Goal: Transaction & Acquisition: Book appointment/travel/reservation

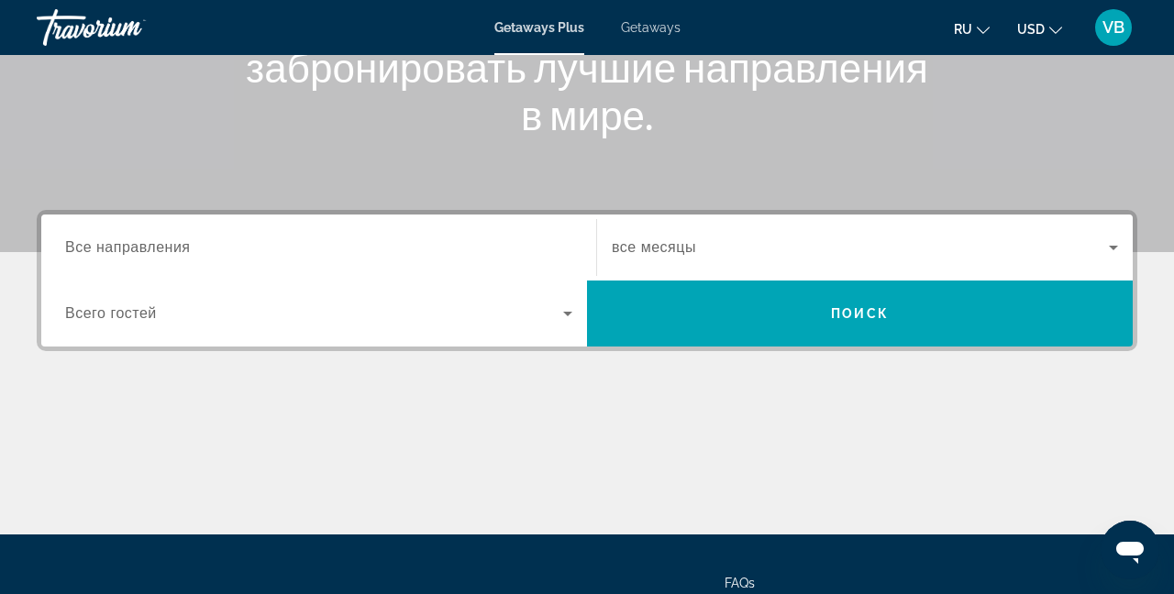
scroll to position [300, 0]
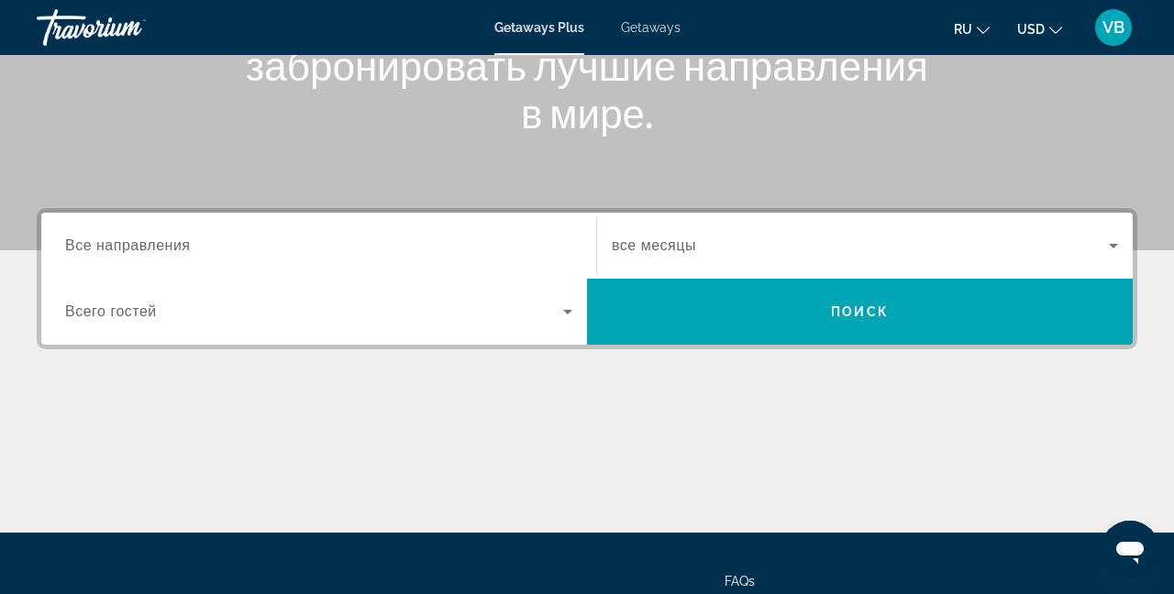
click at [164, 248] on span "Все направления" at bounding box center [128, 246] width 126 height 16
click at [164, 248] on input "Destination Все направления" at bounding box center [318, 247] width 507 height 22
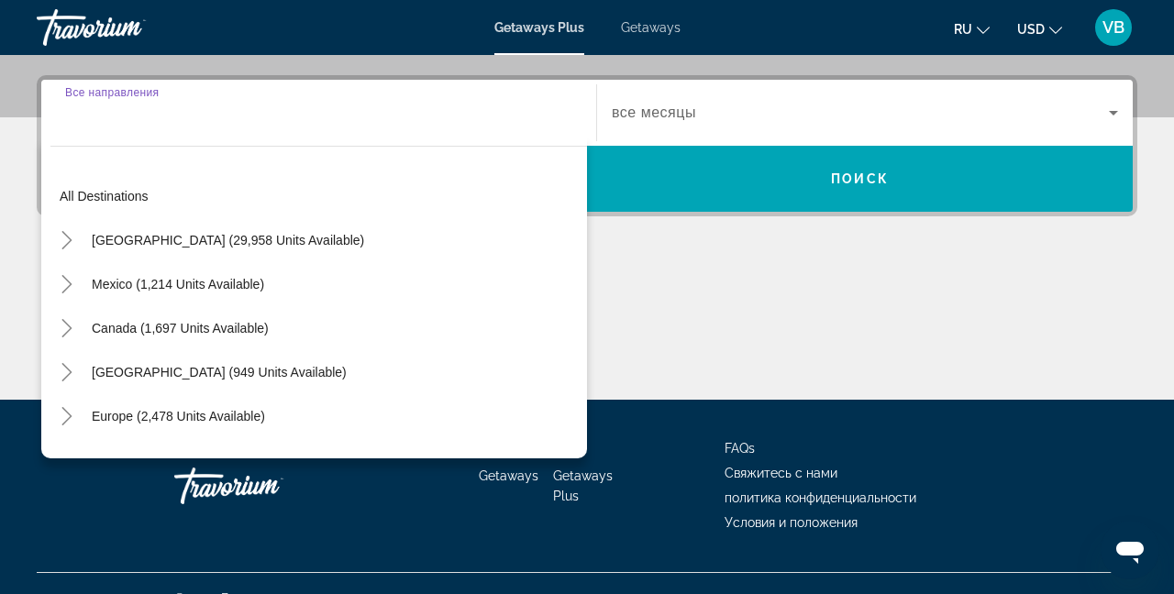
scroll to position [448, 0]
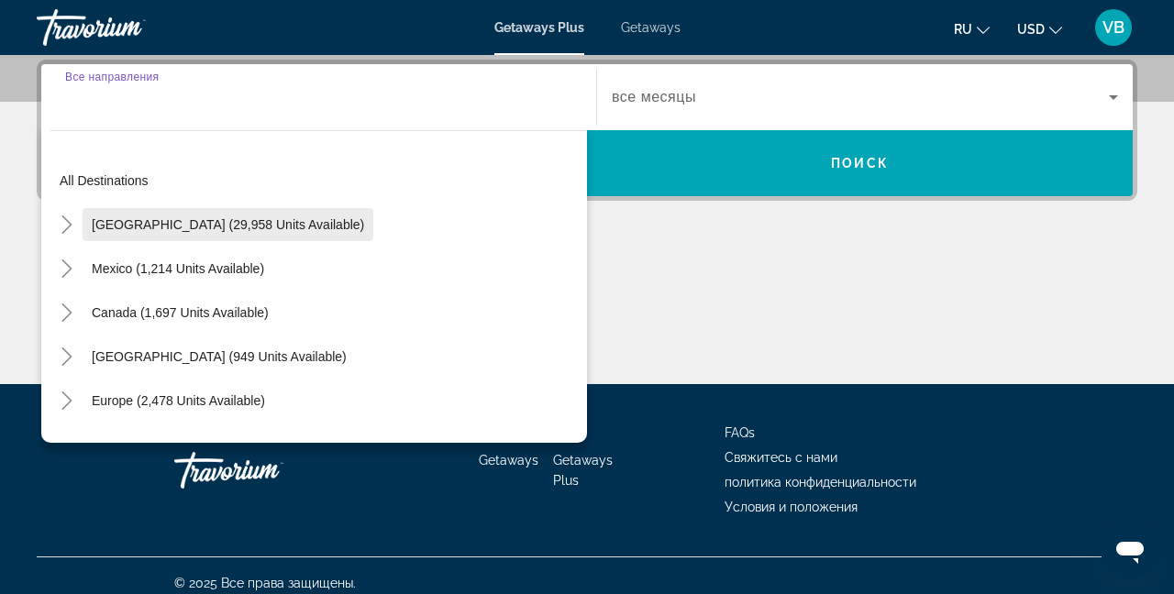
click at [151, 222] on span "[GEOGRAPHIC_DATA] (29,958 units available)" at bounding box center [228, 224] width 272 height 15
type input "**********"
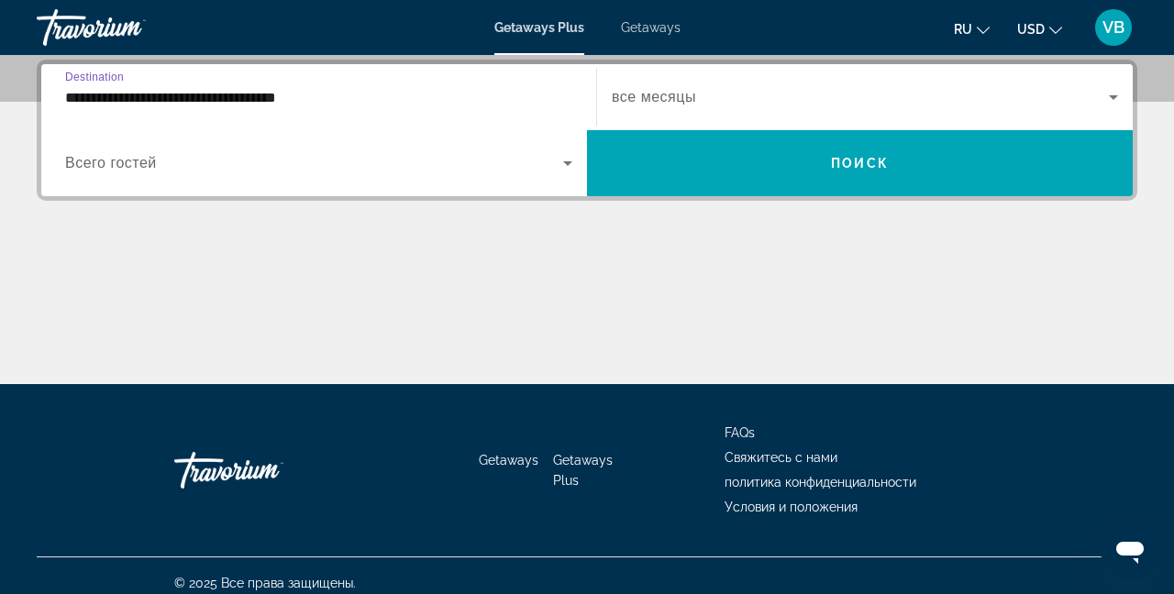
click at [663, 94] on span "все месяцы" at bounding box center [654, 97] width 84 height 16
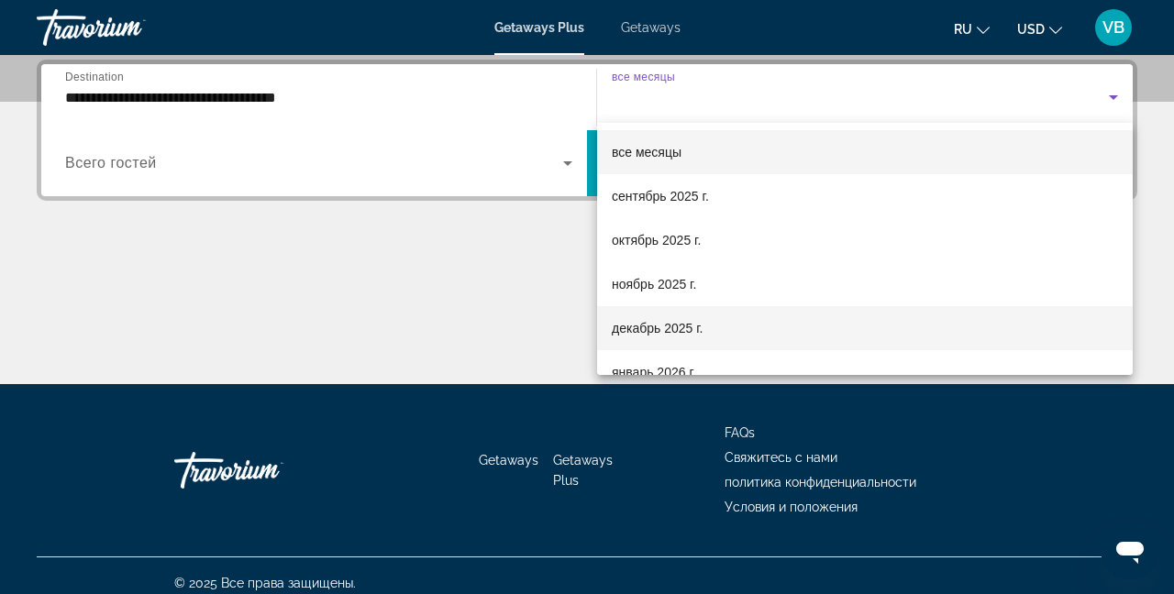
click at [658, 329] on span "декабрь 2025 г." at bounding box center [657, 328] width 91 height 22
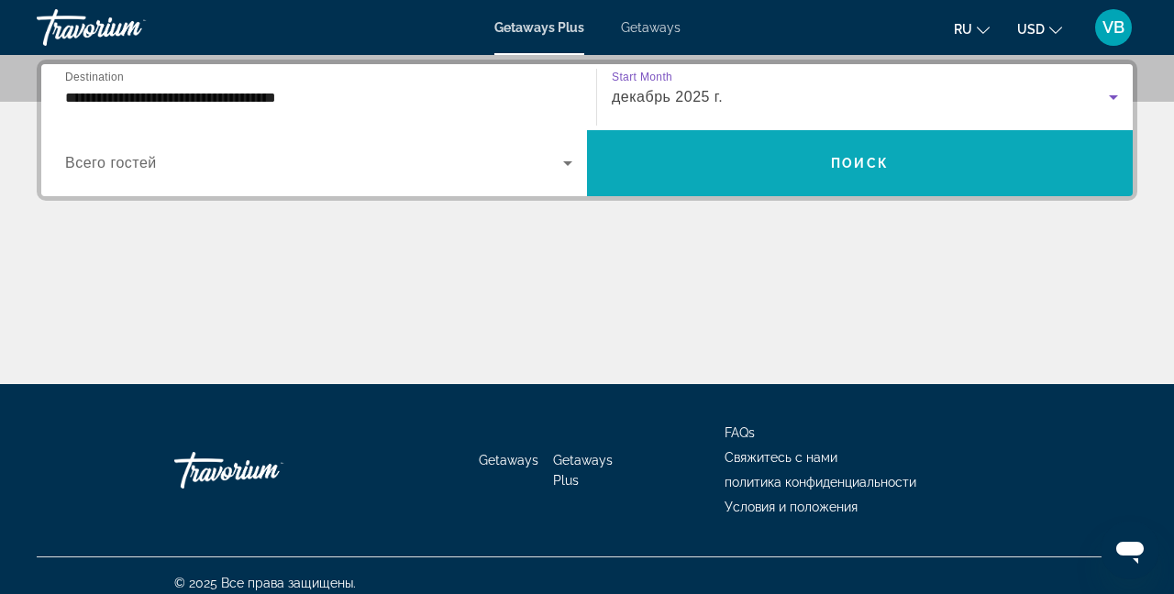
click at [805, 159] on span "Search widget" at bounding box center [860, 163] width 546 height 44
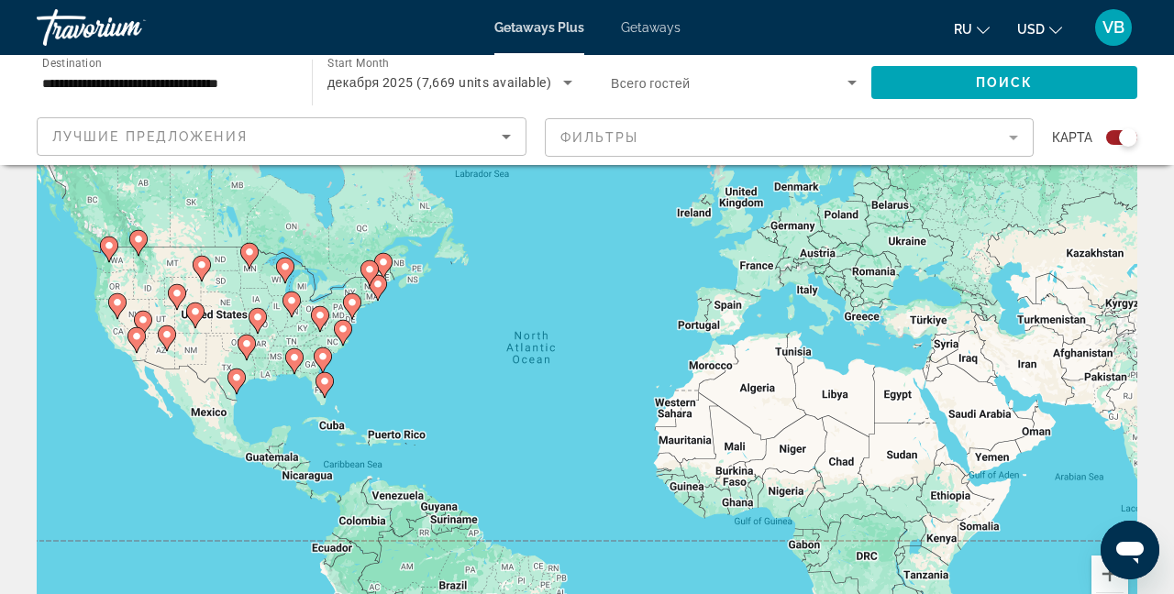
scroll to position [83, 0]
click at [289, 270] on image "Main content" at bounding box center [285, 265] width 11 height 11
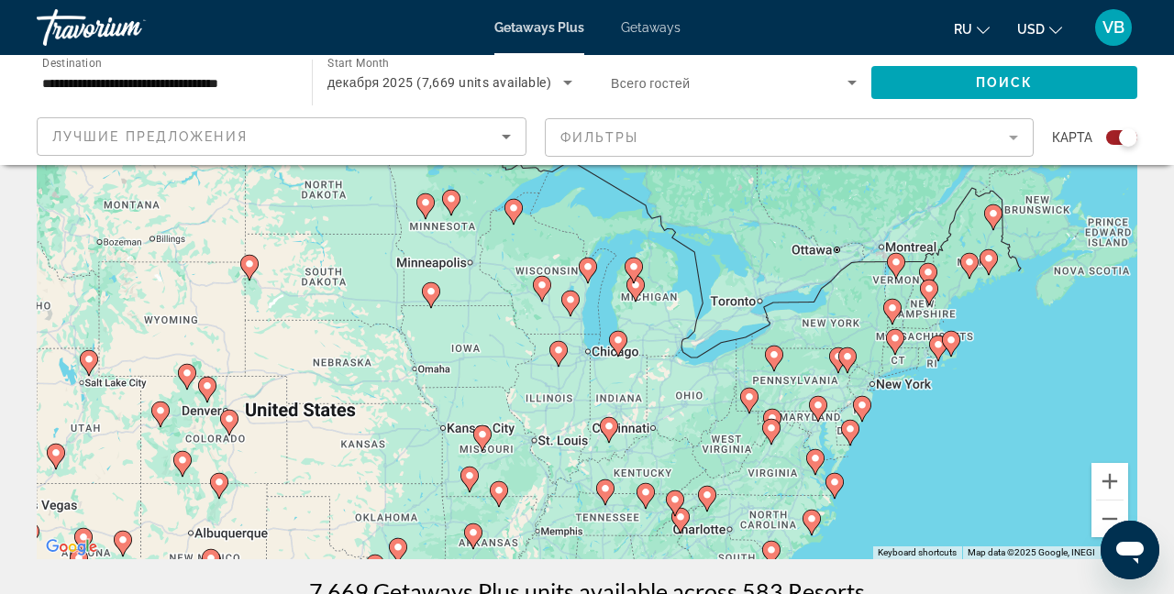
scroll to position [178, 0]
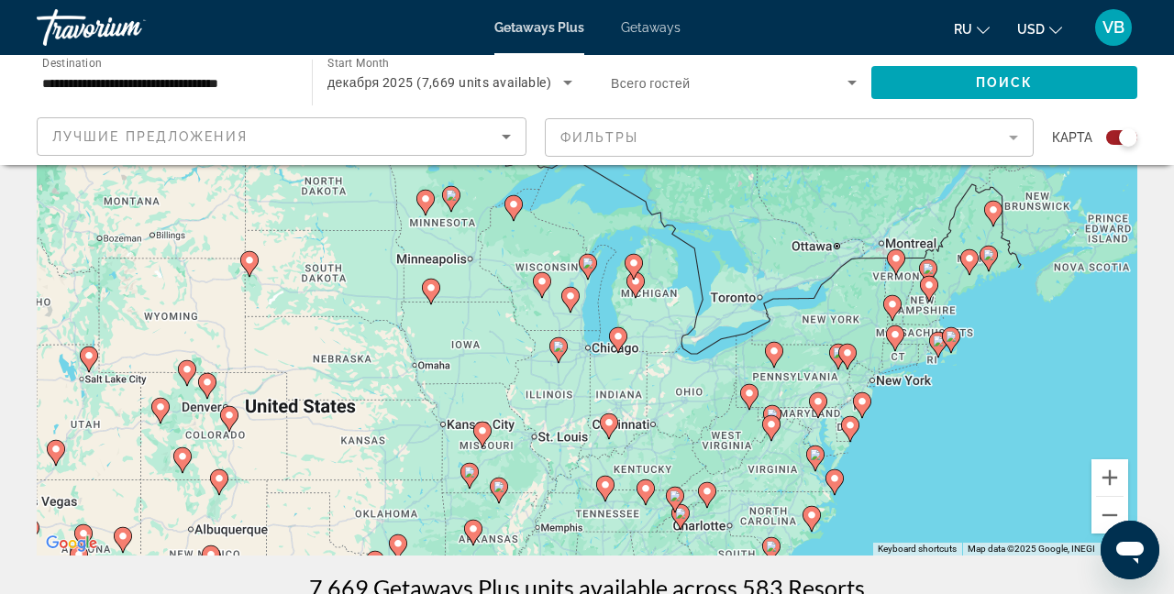
click at [616, 443] on div "To activate drag with keyboard, press Alt + Enter. Once in keyboard drag state,…" at bounding box center [587, 281] width 1101 height 550
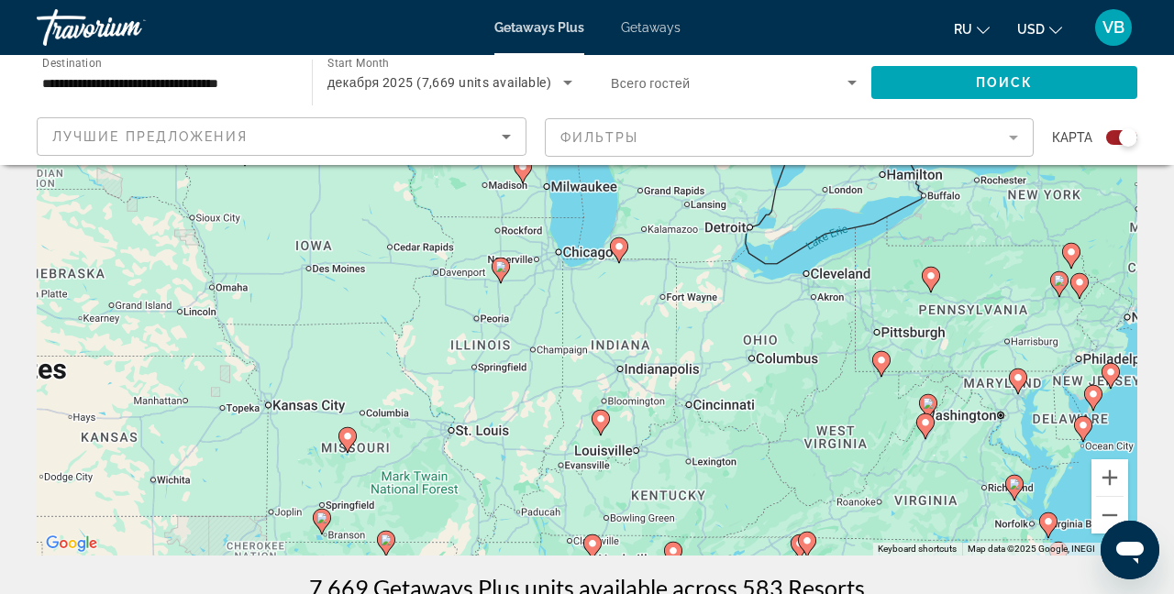
click at [611, 437] on div "To activate drag with keyboard, press Alt + Enter. Once in keyboard drag state,…" at bounding box center [587, 281] width 1101 height 550
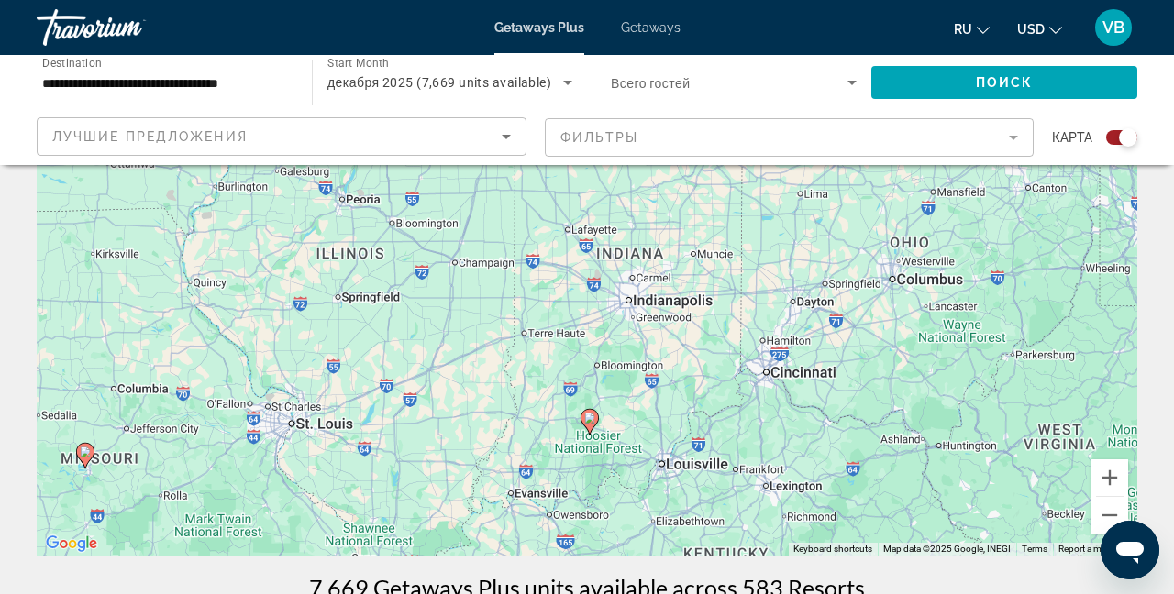
click at [591, 417] on image "Main content" at bounding box center [589, 418] width 11 height 11
type input "**********"
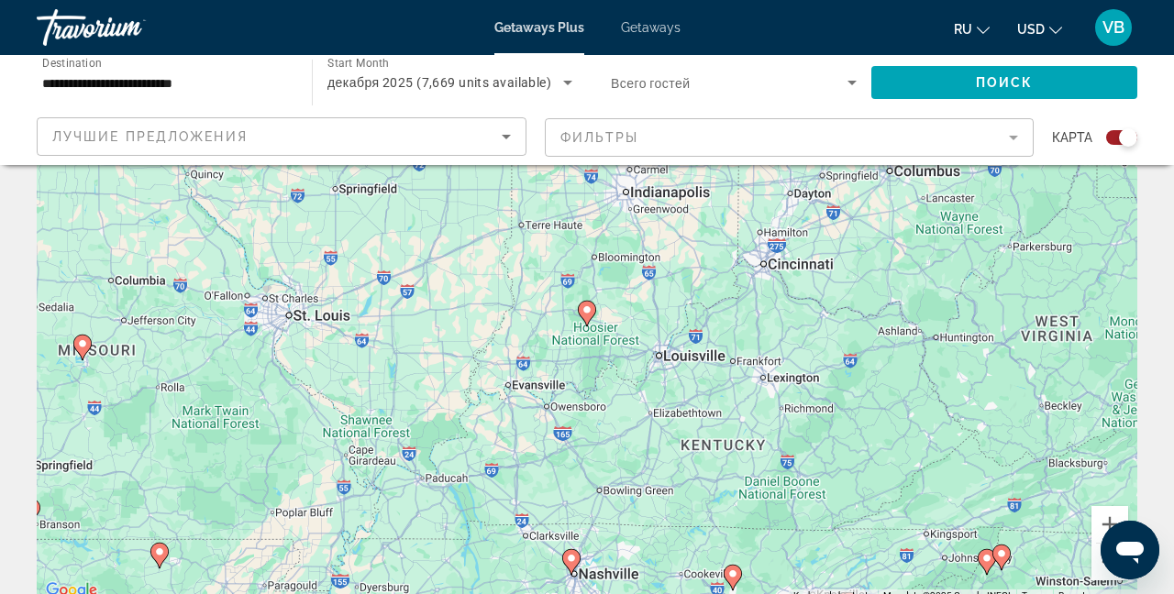
scroll to position [128, 0]
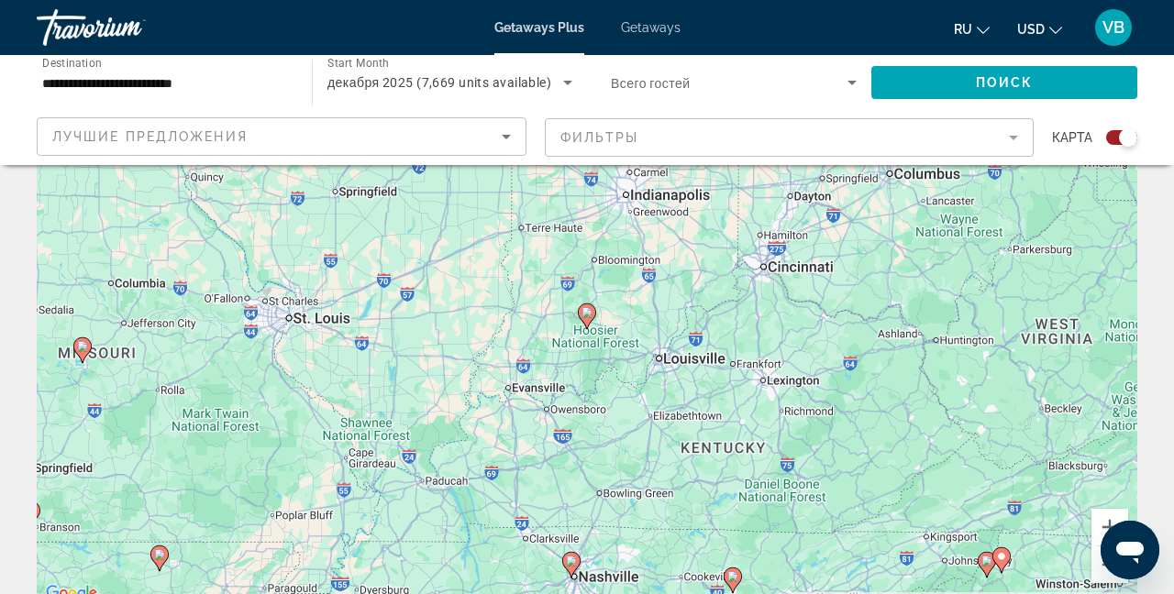
click at [591, 313] on image "Main content" at bounding box center [586, 312] width 11 height 11
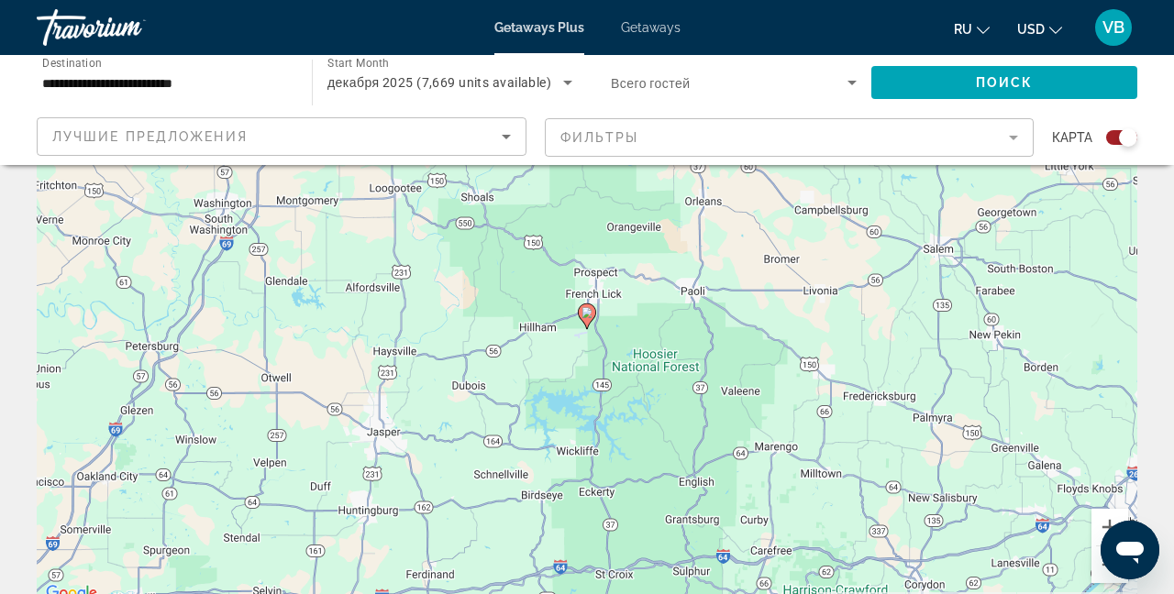
click at [591, 313] on image "Main content" at bounding box center [586, 312] width 11 height 11
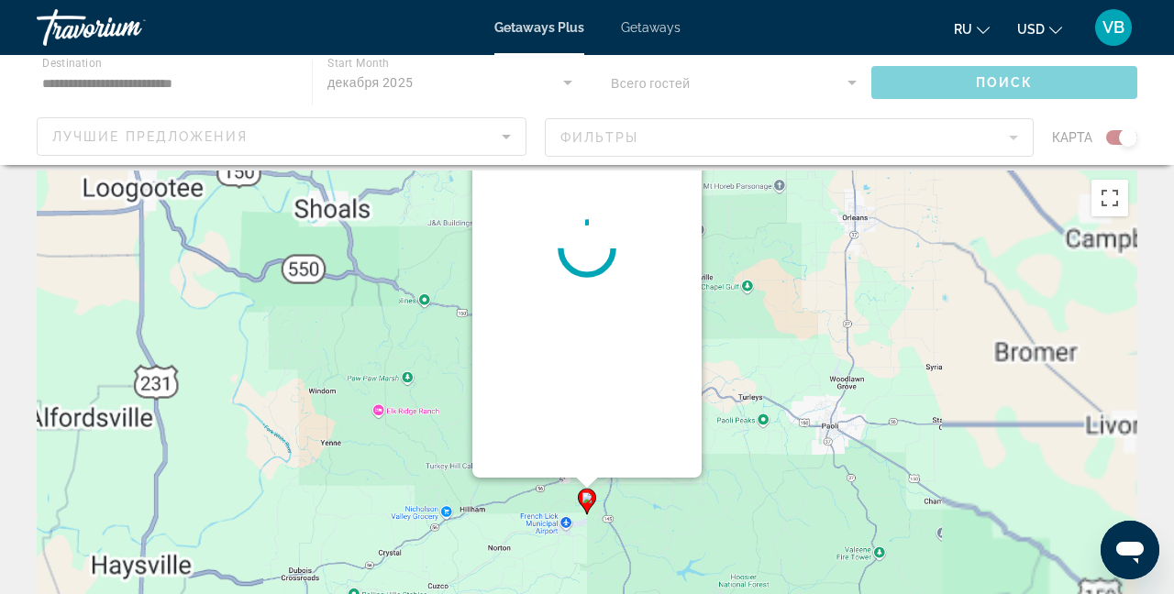
scroll to position [0, 0]
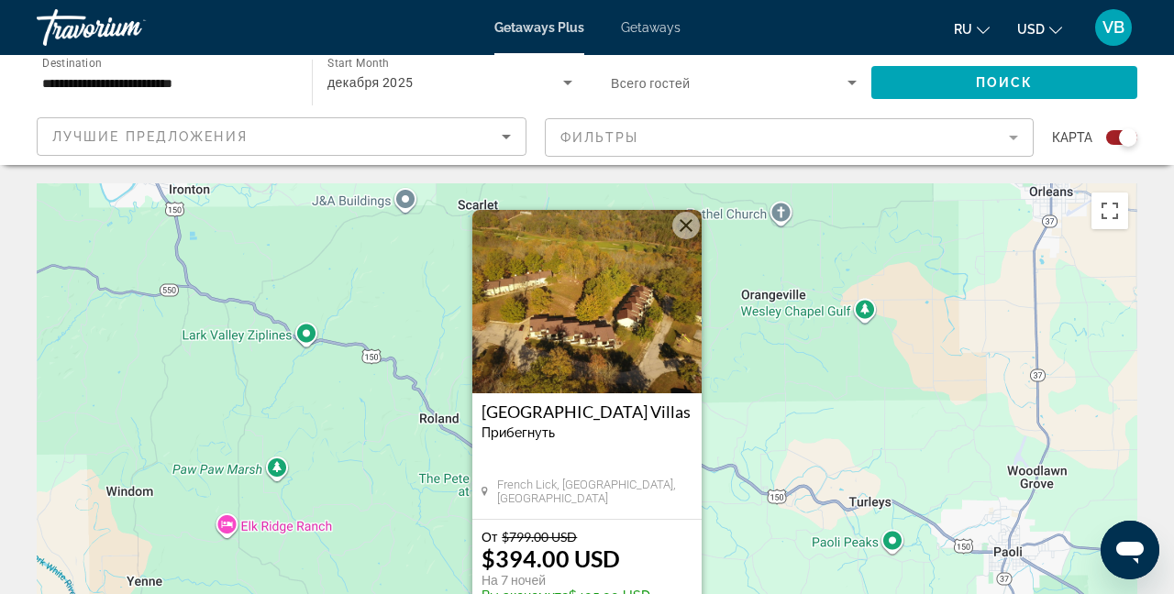
click at [591, 313] on img "Main content" at bounding box center [586, 301] width 229 height 183
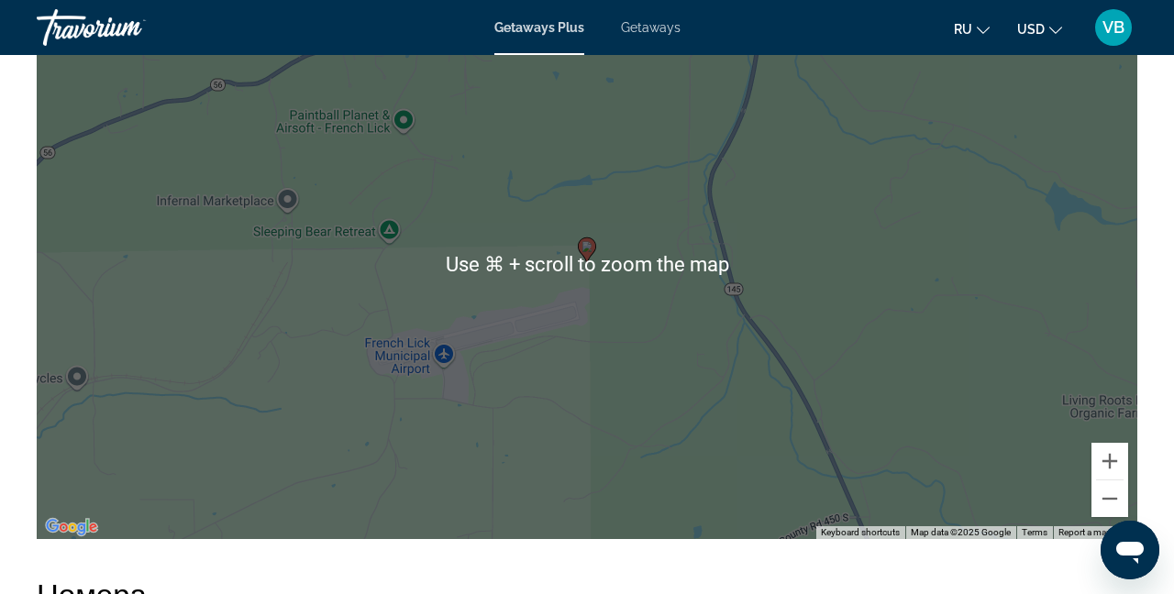
scroll to position [2854, 0]
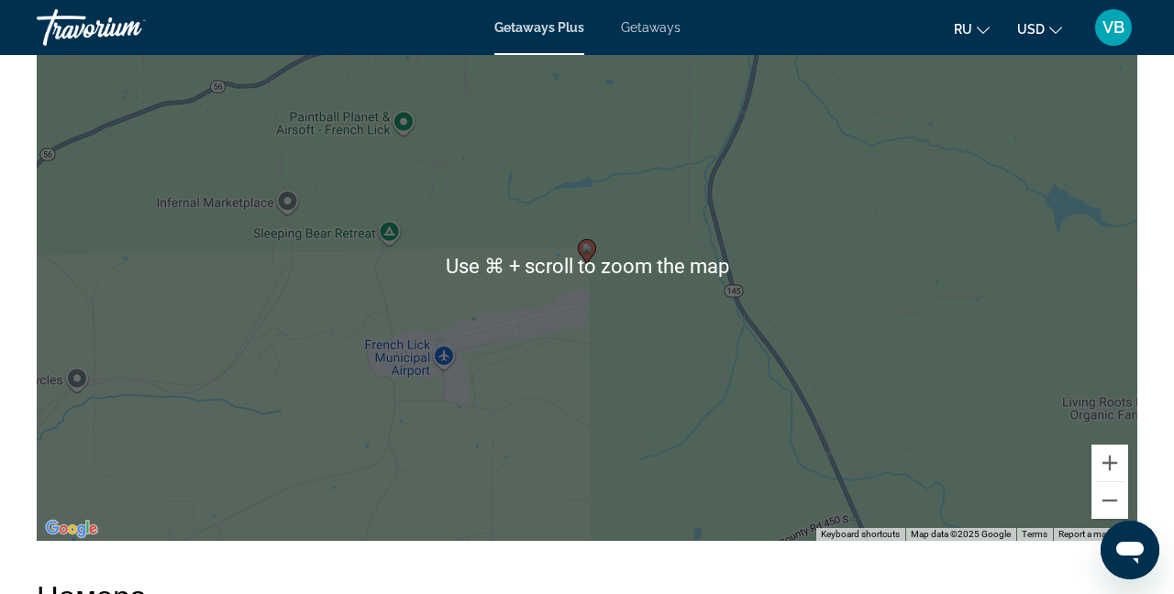
click at [614, 199] on div "To activate drag with keyboard, press Alt + Enter. Once in keyboard drag state,…" at bounding box center [587, 266] width 1101 height 550
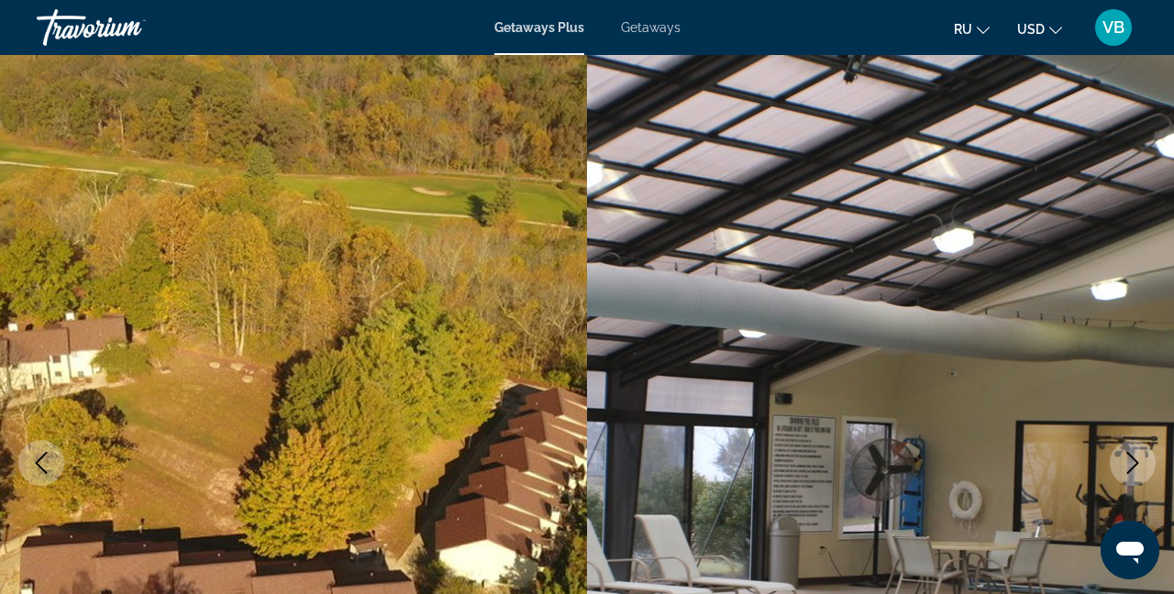
scroll to position [0, 0]
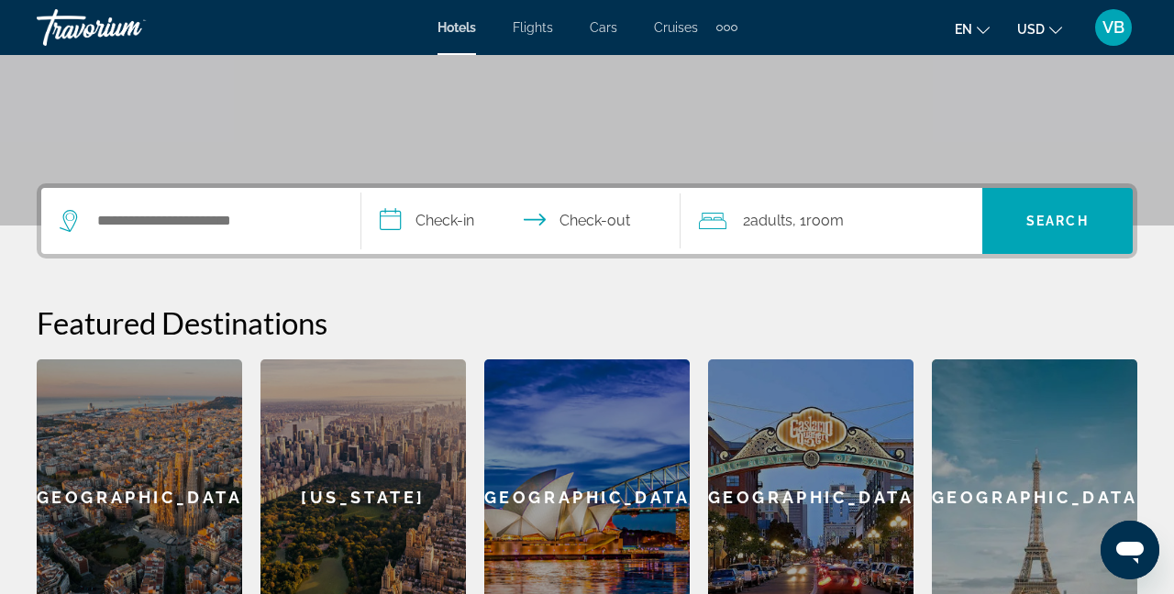
scroll to position [330, 0]
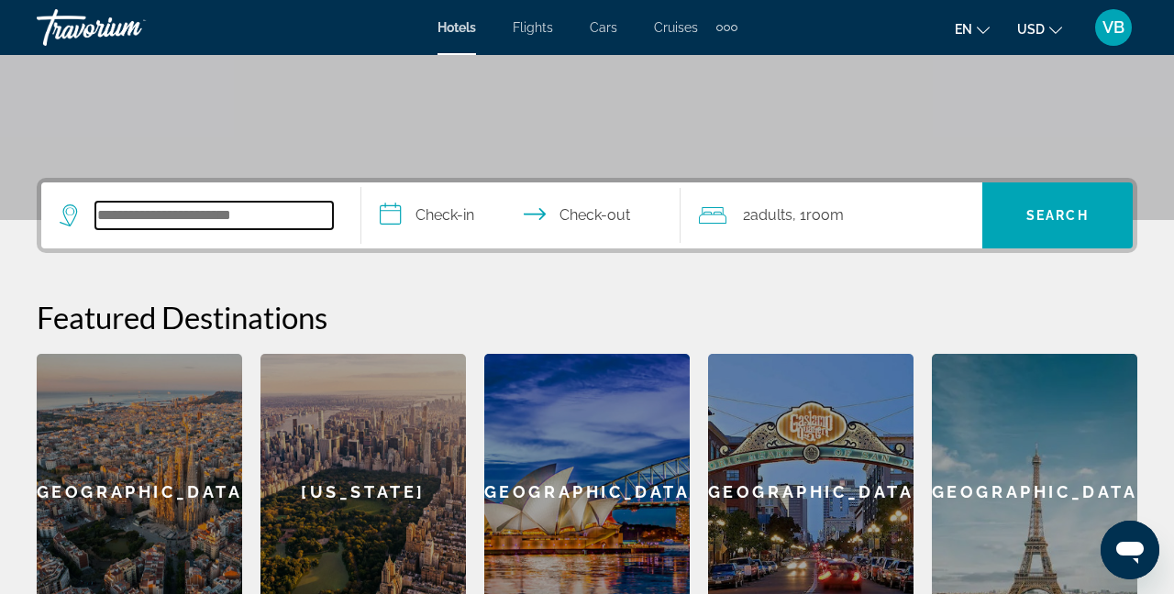
click at [160, 212] on input "Search widget" at bounding box center [214, 216] width 238 height 28
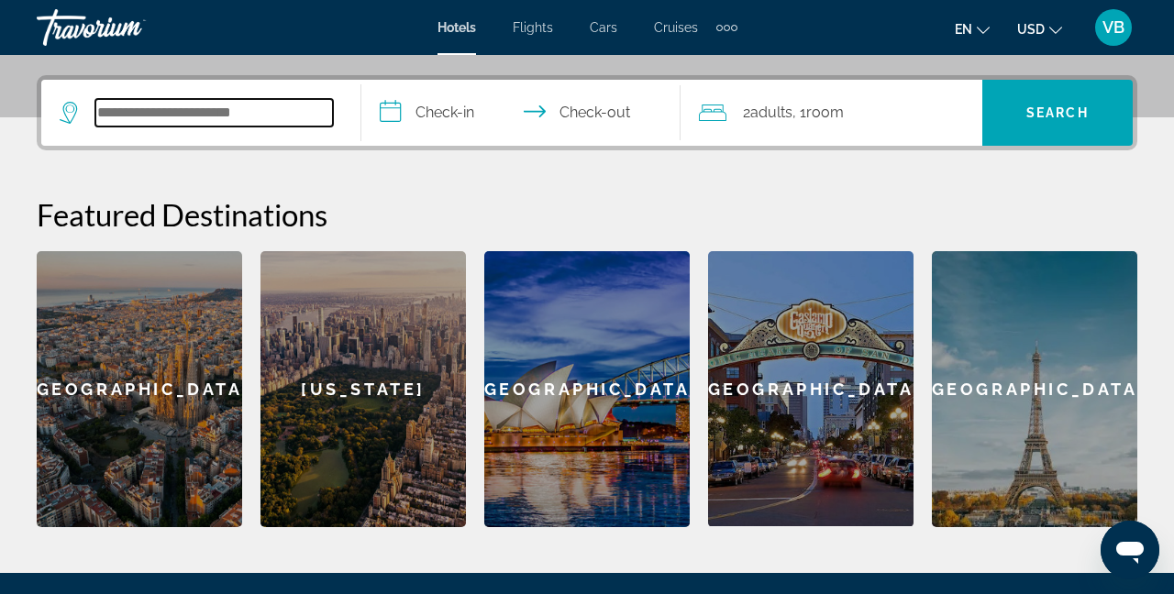
scroll to position [448, 0]
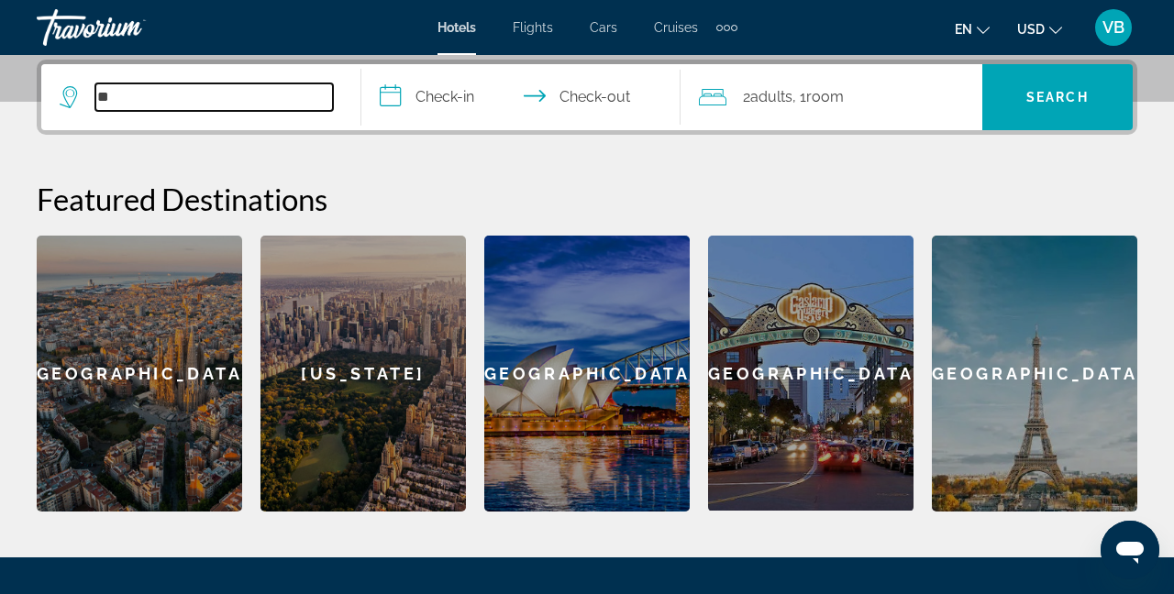
type input "*"
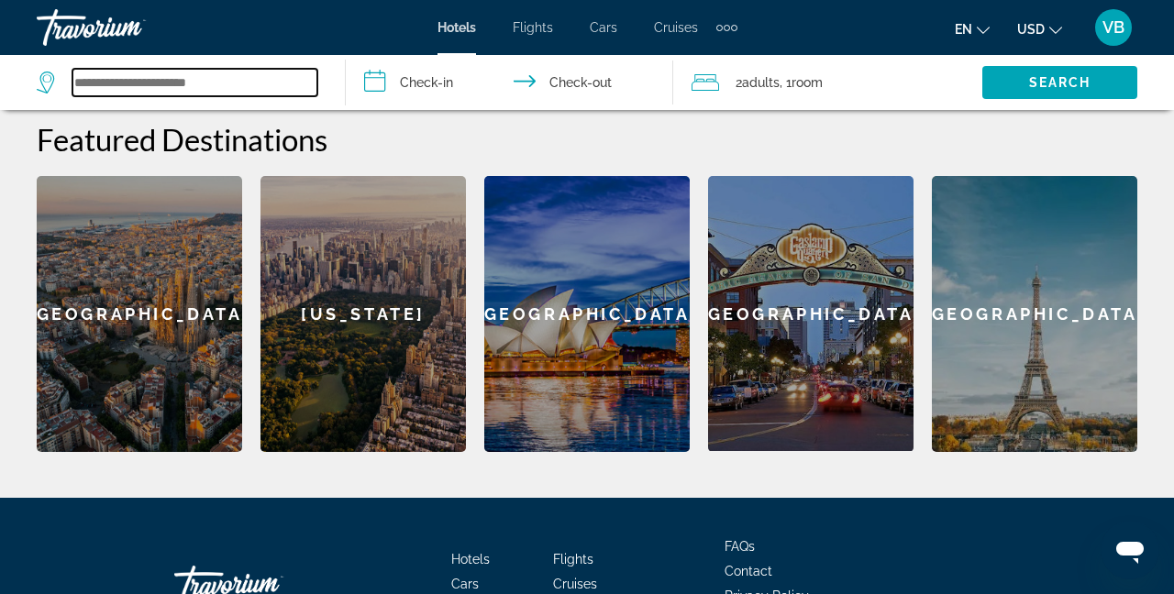
scroll to position [503, 0]
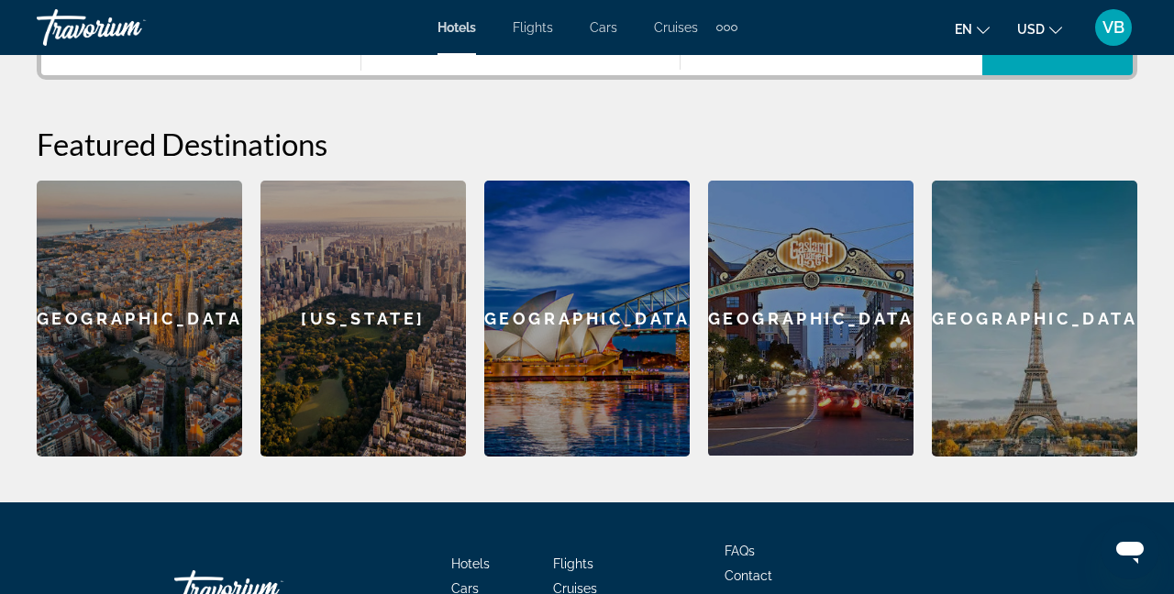
click at [986, 25] on icon "Change language" at bounding box center [983, 30] width 13 height 13
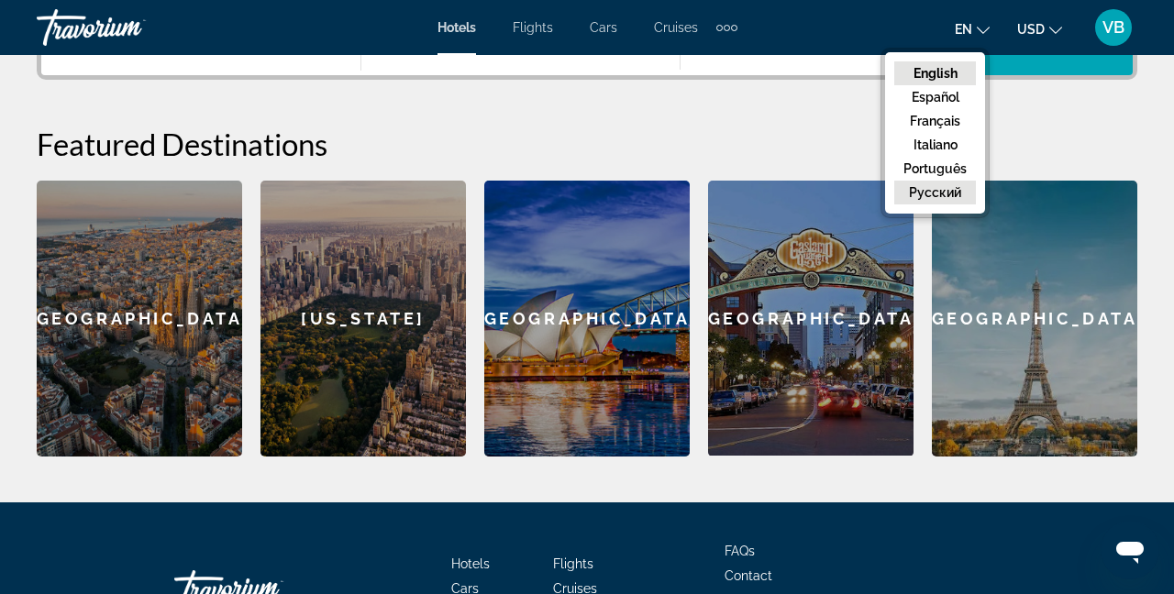
click at [951, 185] on button "русский" at bounding box center [935, 193] width 82 height 24
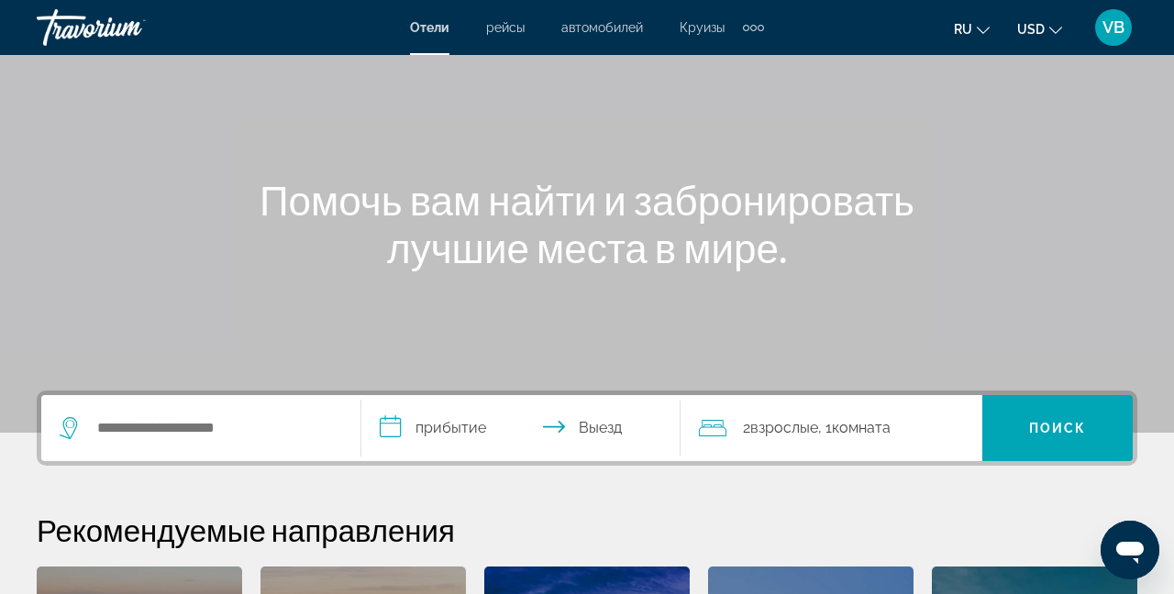
scroll to position [121, 0]
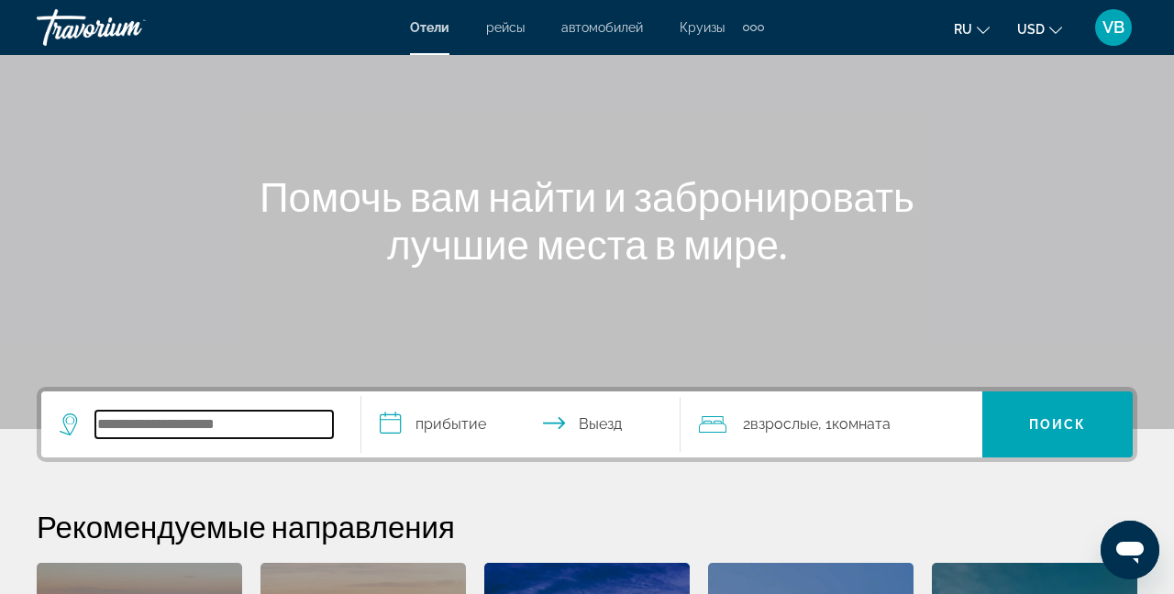
click at [169, 417] on input "Search widget" at bounding box center [214, 425] width 238 height 28
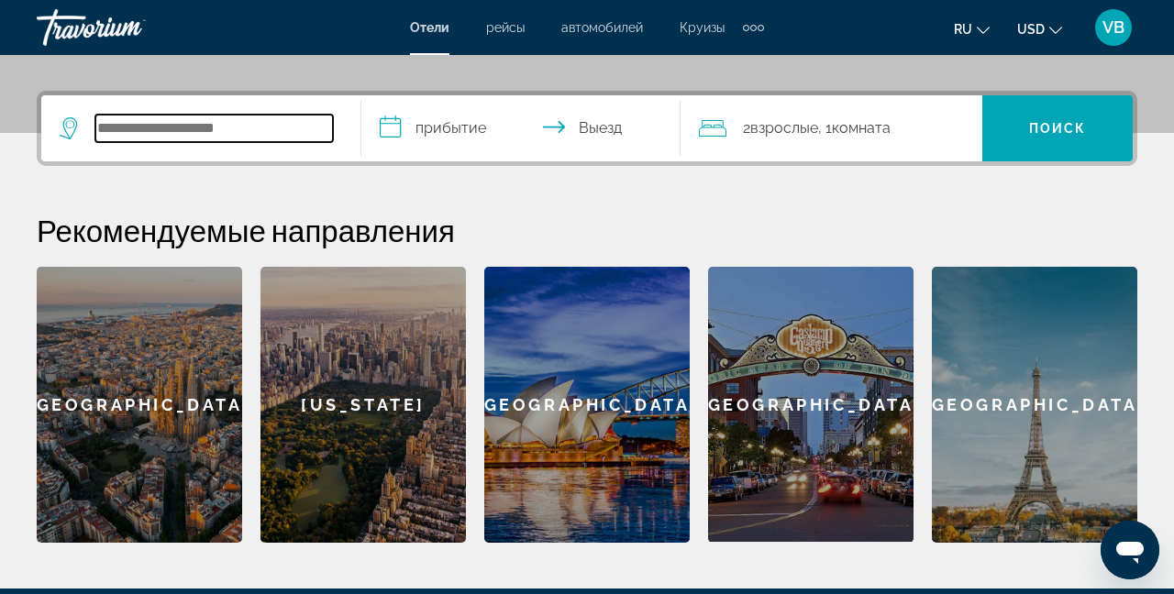
scroll to position [448, 0]
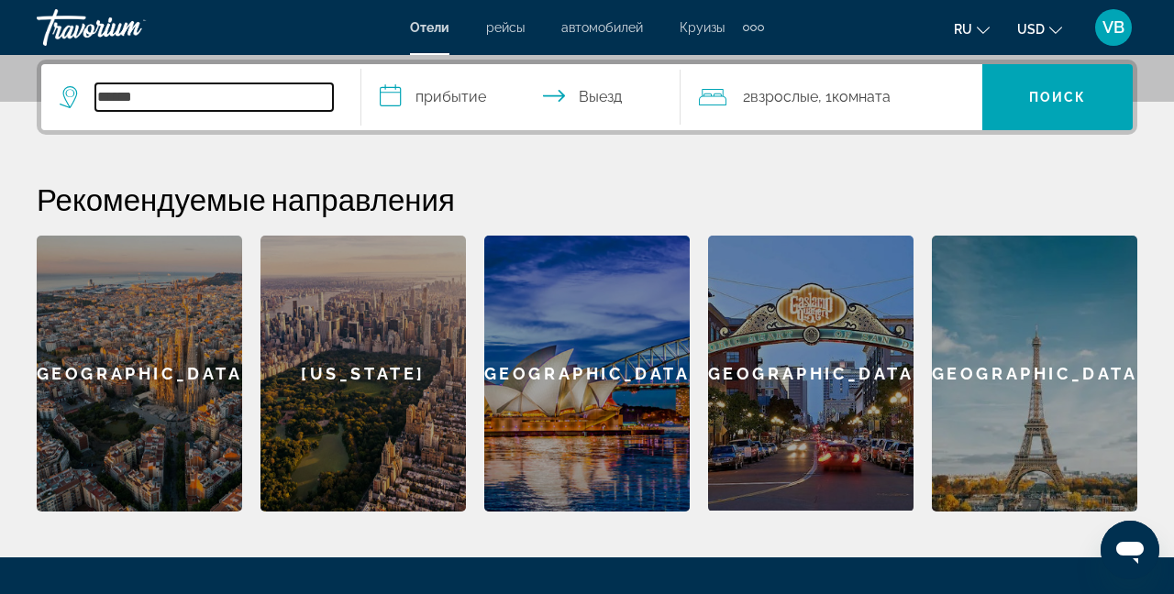
type input "******"
click at [448, 96] on input "**********" at bounding box center [524, 100] width 327 height 72
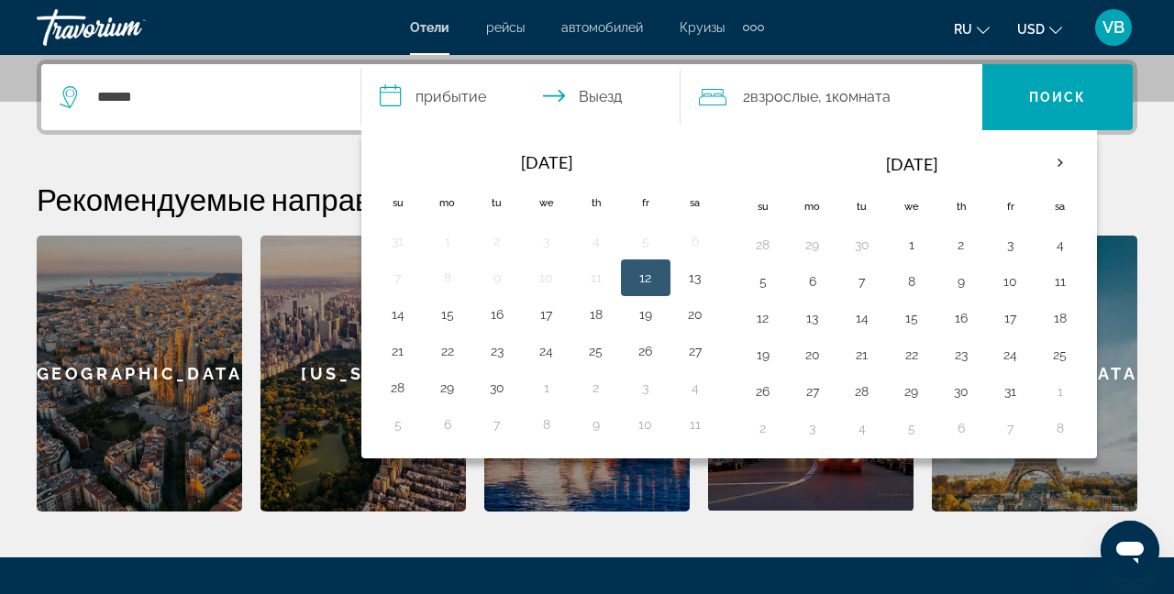
click at [651, 271] on button "12" at bounding box center [645, 278] width 29 height 26
click at [607, 88] on input "**********" at bounding box center [524, 100] width 327 height 72
click at [444, 91] on input "**********" at bounding box center [524, 100] width 327 height 72
click at [647, 272] on button "12" at bounding box center [645, 278] width 29 height 26
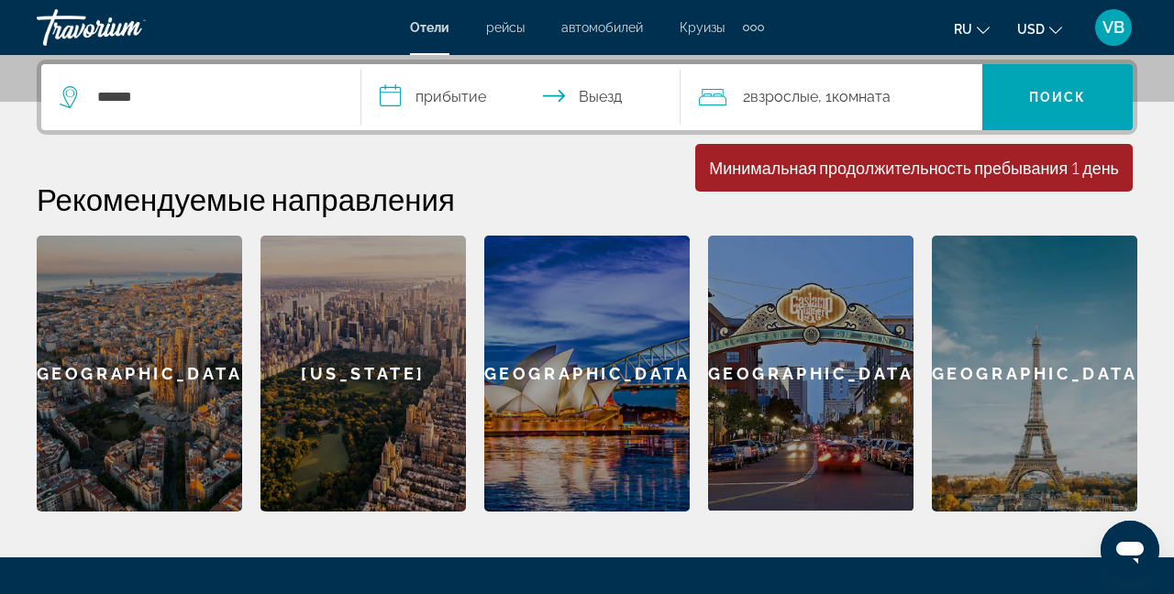
click at [606, 90] on input "**********" at bounding box center [524, 100] width 327 height 72
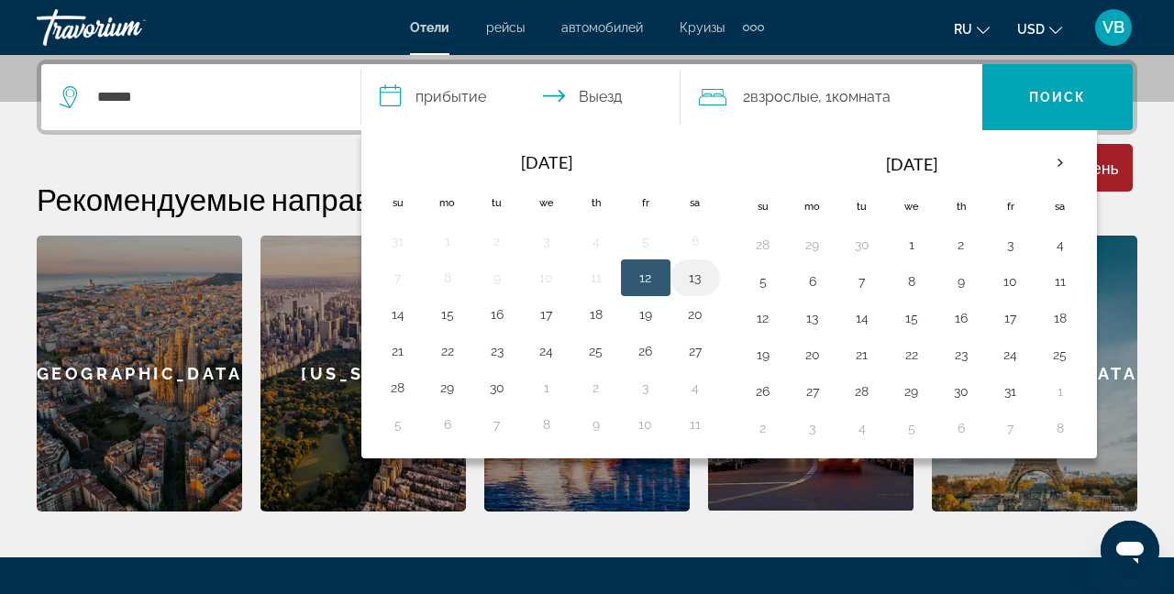
click at [696, 274] on button "13" at bounding box center [694, 278] width 29 height 26
click at [649, 270] on button "12" at bounding box center [645, 278] width 29 height 26
type input "**********"
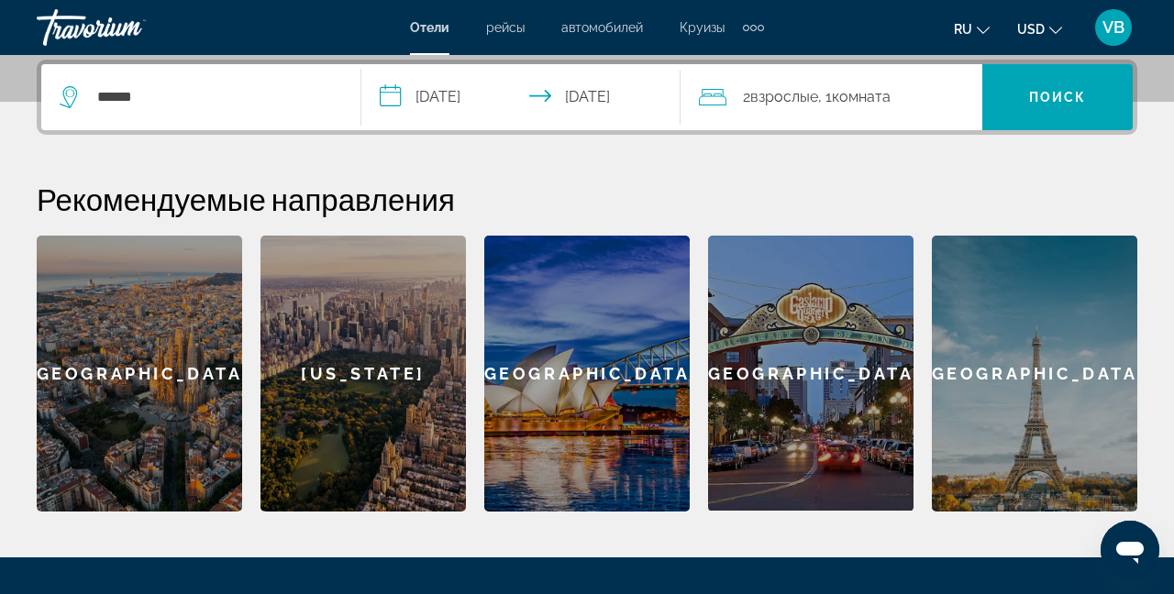
click at [927, 99] on div "2 Взрослый Взрослые , 1 Комната номера" at bounding box center [840, 97] width 283 height 26
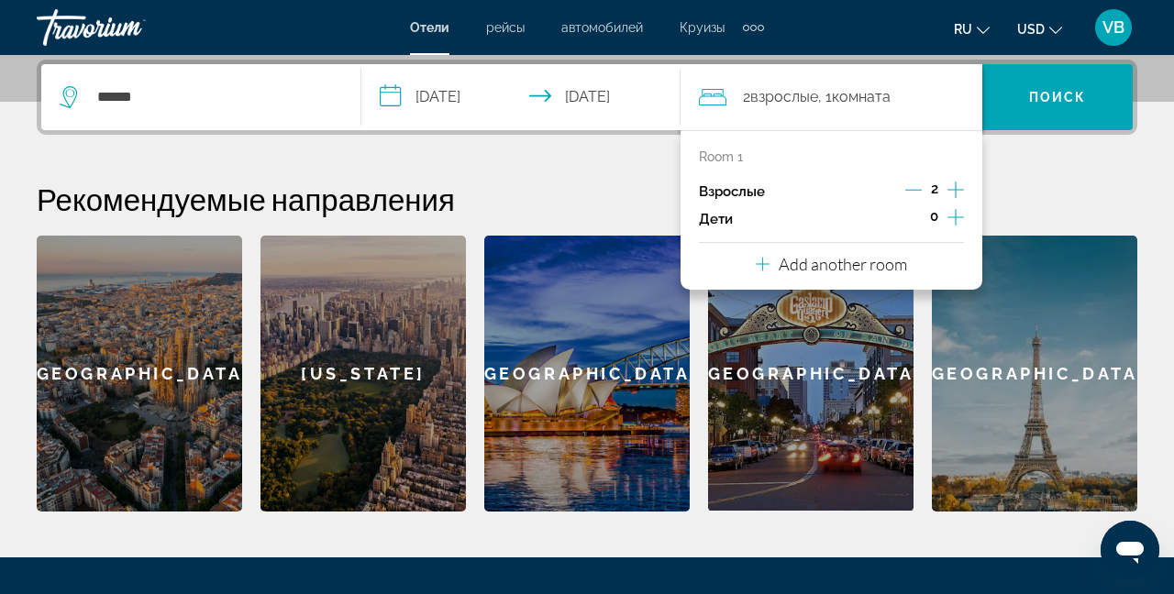
click at [955, 187] on icon "Increment adults" at bounding box center [955, 190] width 17 height 22
click at [727, 143] on div "Room 1 Взрослые 5 Дети 0 Add another room" at bounding box center [831, 210] width 302 height 160
click at [728, 157] on p "Room 1" at bounding box center [721, 156] width 44 height 15
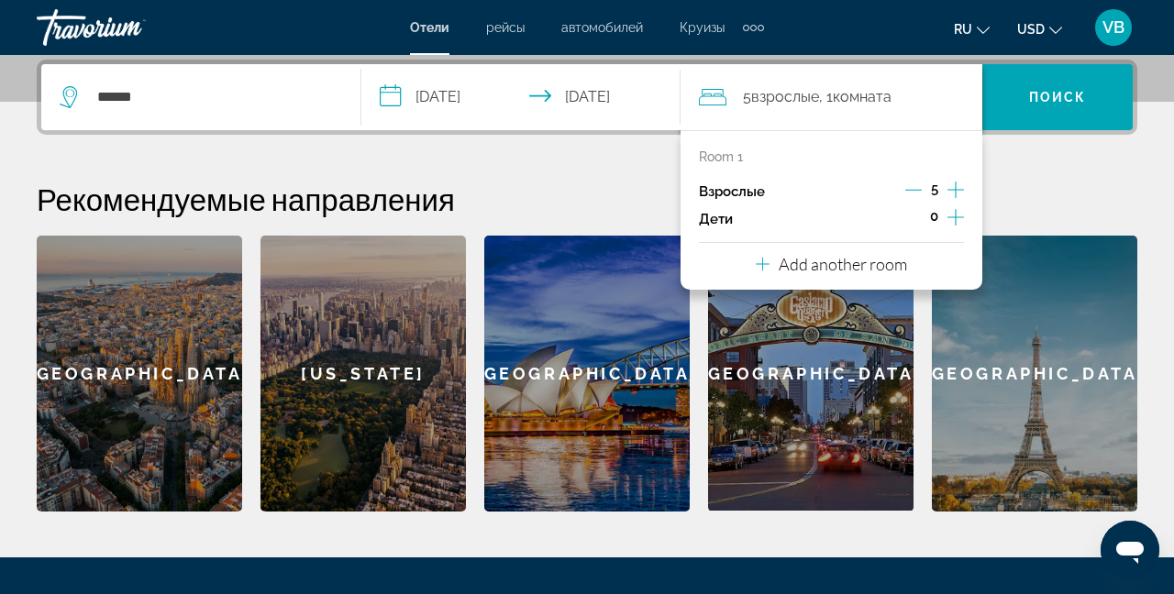
click at [868, 263] on p "Add another room" at bounding box center [843, 264] width 128 height 20
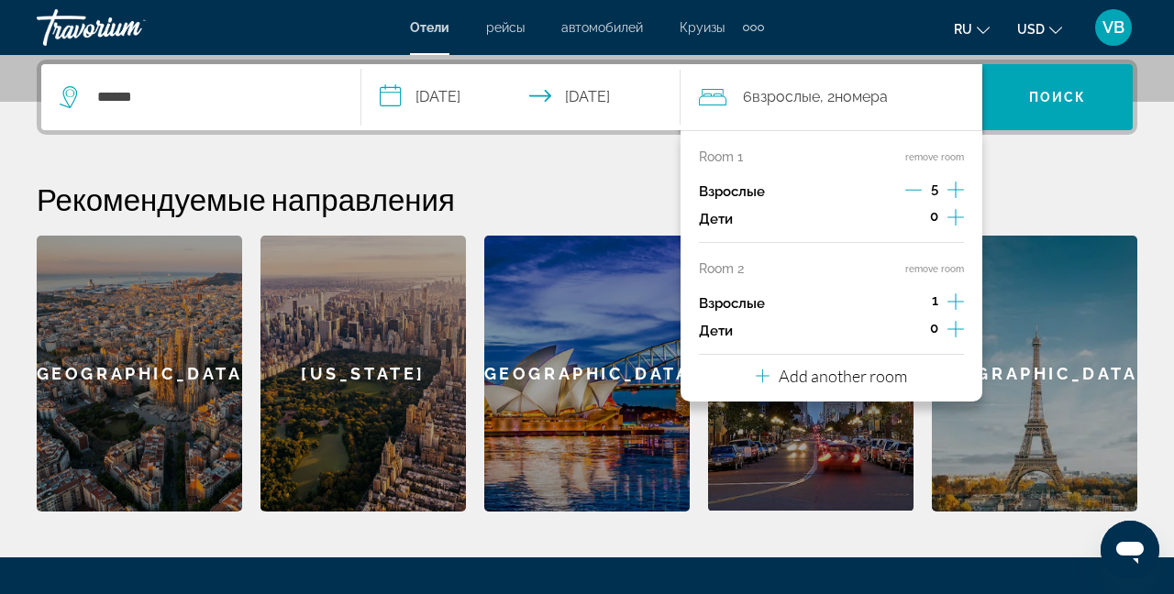
click at [935, 264] on button "remove room" at bounding box center [934, 269] width 59 height 12
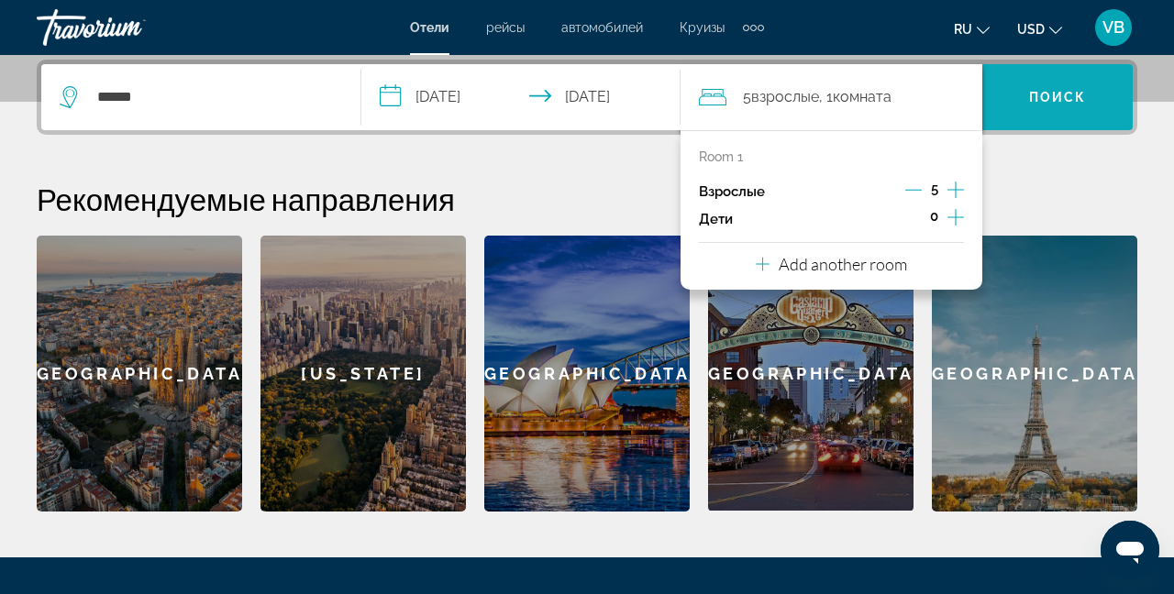
click at [1057, 81] on span "Search widget" at bounding box center [1057, 97] width 150 height 44
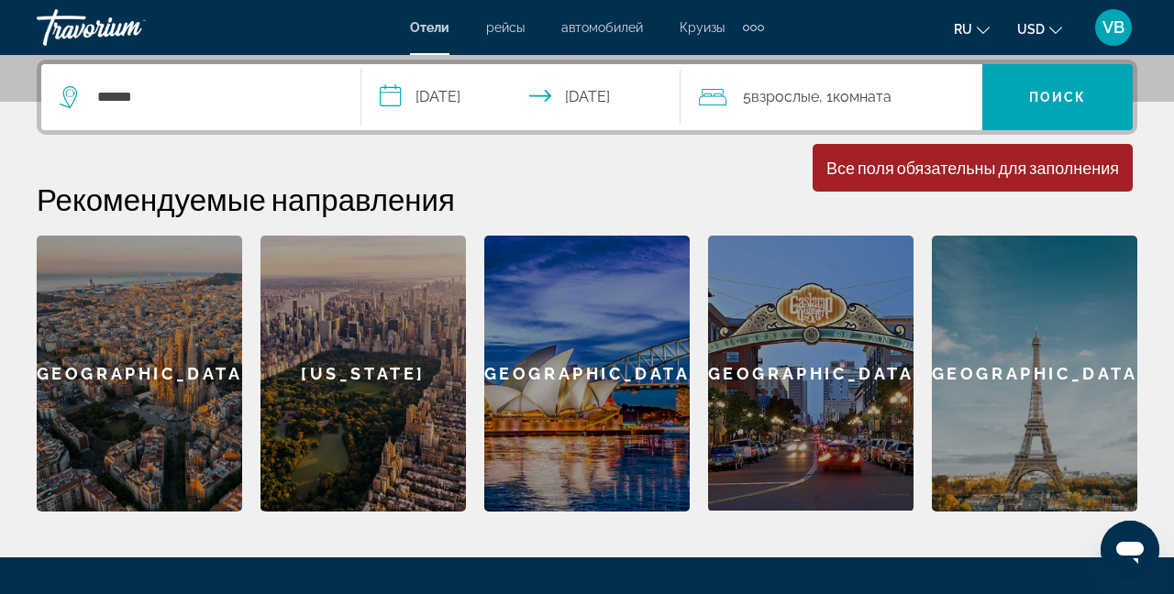
click at [866, 158] on div "Все поля обязательны для заполнения" at bounding box center [972, 168] width 293 height 20
click at [926, 180] on div "Минимальная продолжительность пребывания 1 день Все поля обязательны для заполн…" at bounding box center [973, 168] width 320 height 48
click at [934, 181] on div "Минимальная продолжительность пребывания 1 день Все поля обязательны для заполн…" at bounding box center [973, 168] width 320 height 48
click at [249, 111] on div "******" at bounding box center [201, 97] width 282 height 66
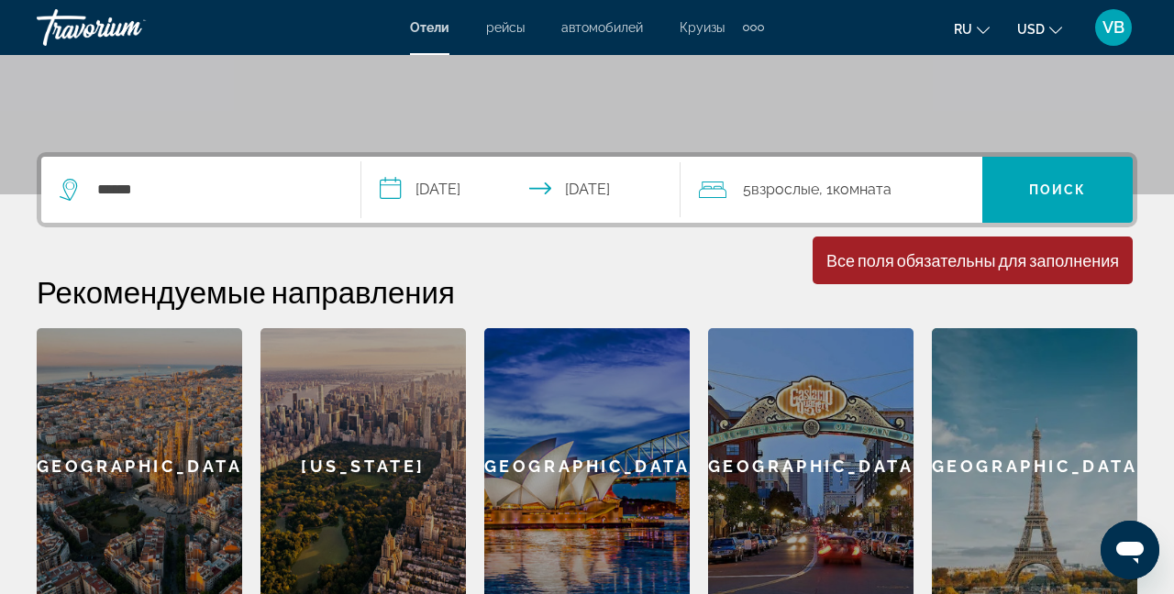
scroll to position [353, 0]
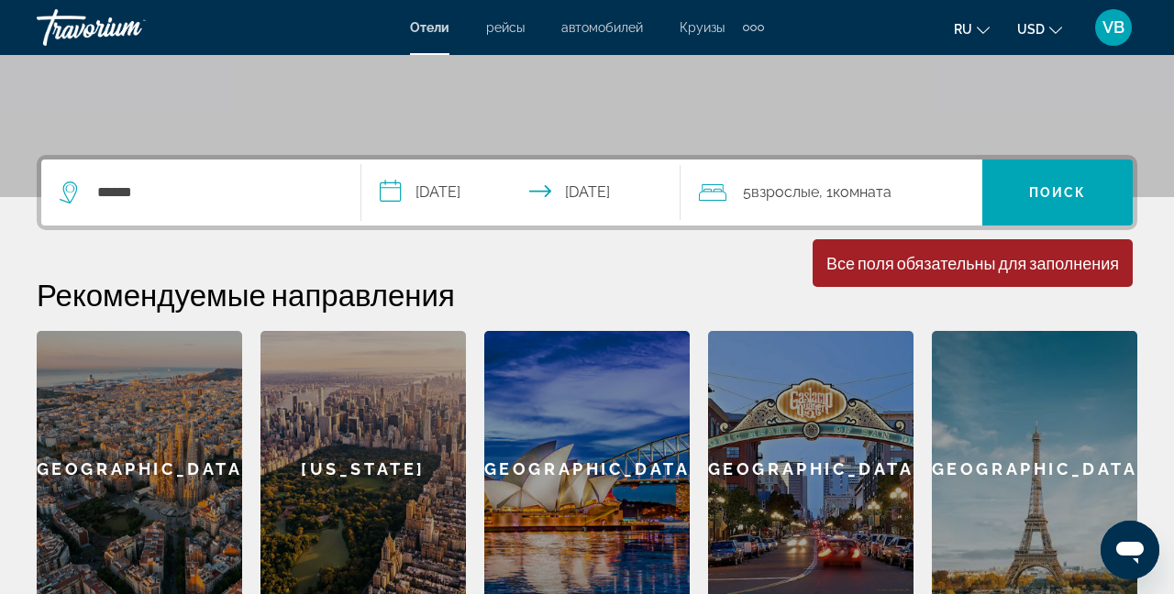
click at [882, 268] on div "Все поля обязательны для заполнения" at bounding box center [972, 263] width 293 height 20
click at [1030, 193] on span "Поиск" at bounding box center [1058, 192] width 58 height 15
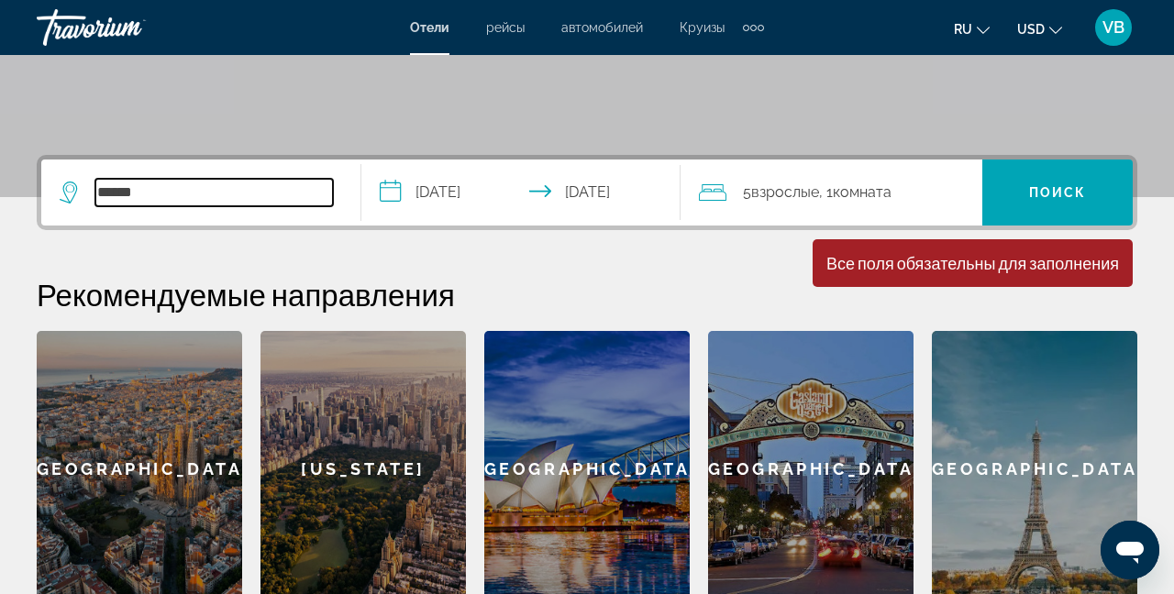
click at [171, 200] on input "******" at bounding box center [214, 193] width 238 height 28
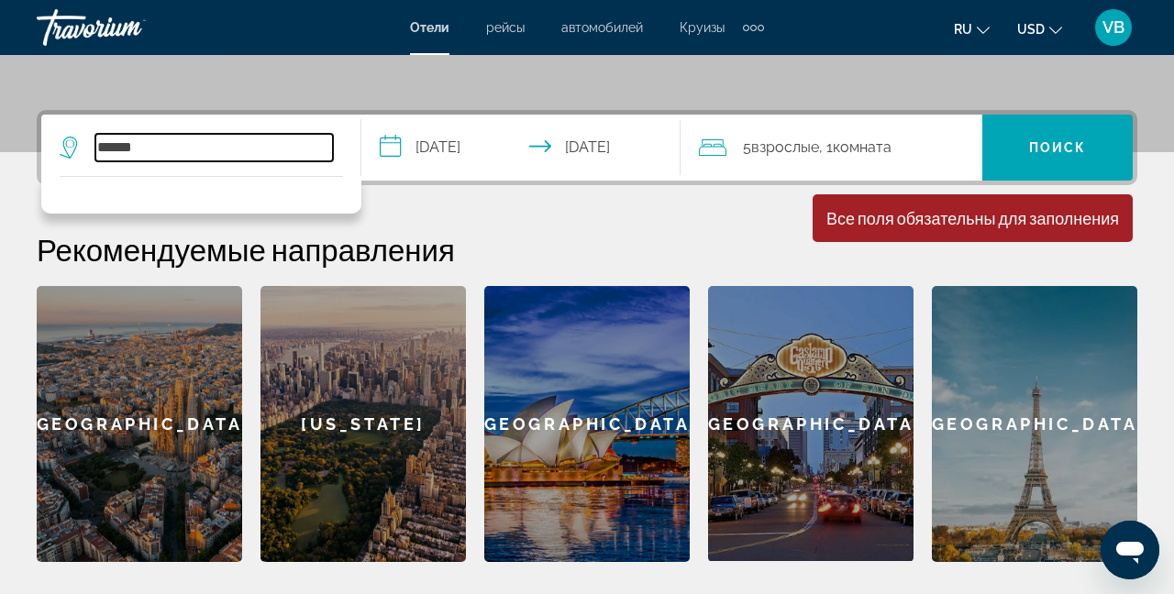
scroll to position [448, 0]
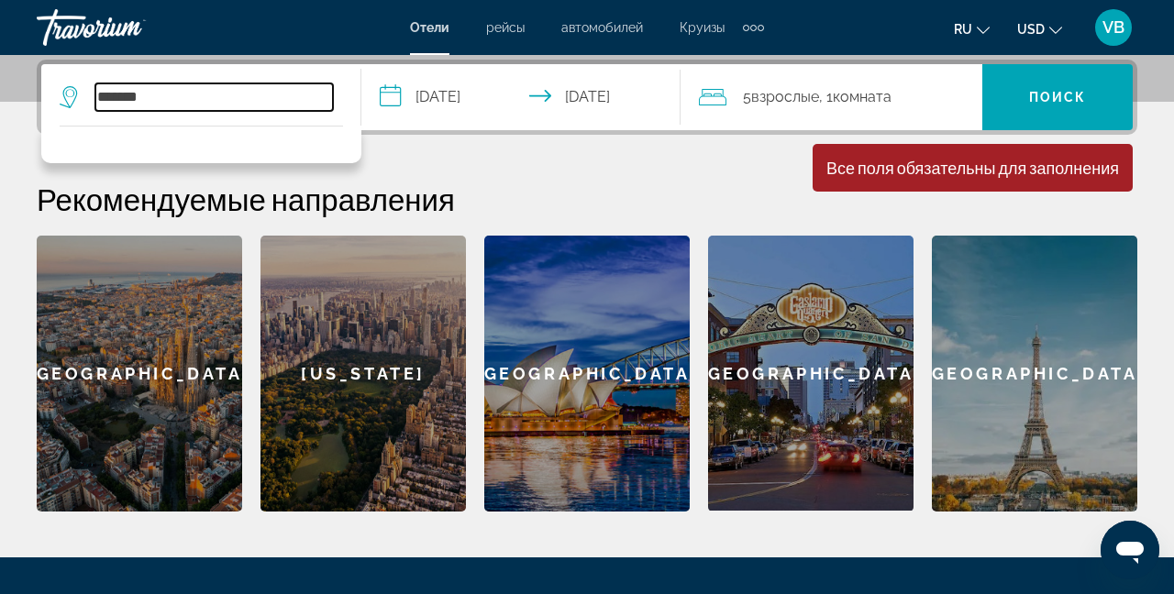
type input "******"
click at [171, 200] on h2 "Рекомендуемые направления" at bounding box center [587, 199] width 1101 height 37
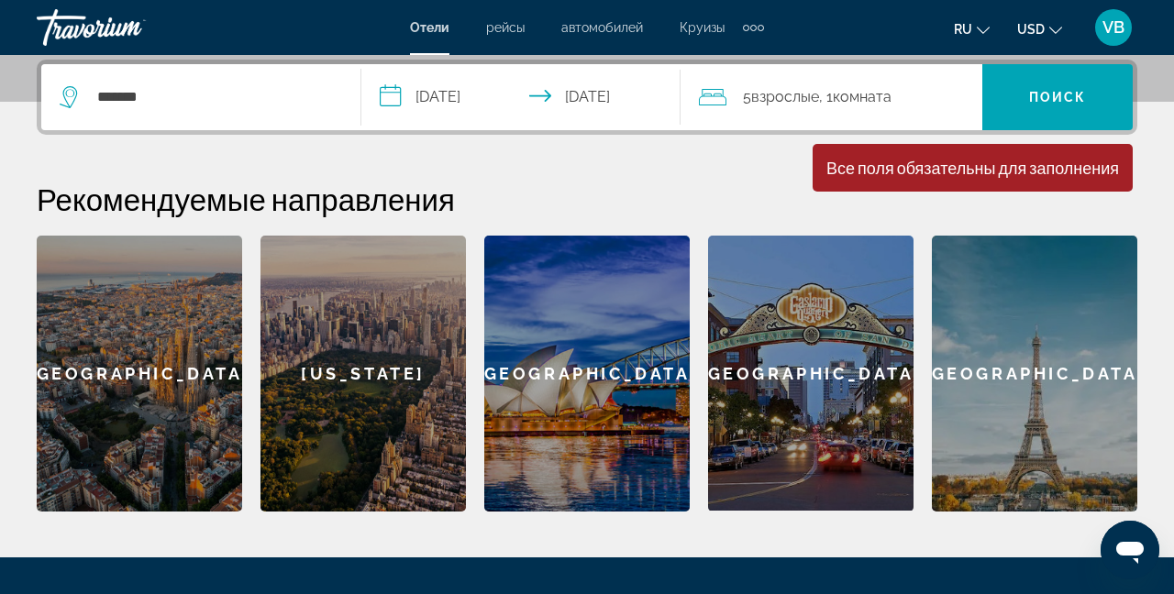
click at [908, 89] on div "5 Взрослый Взрослые , 1 Комната номера" at bounding box center [840, 97] width 283 height 26
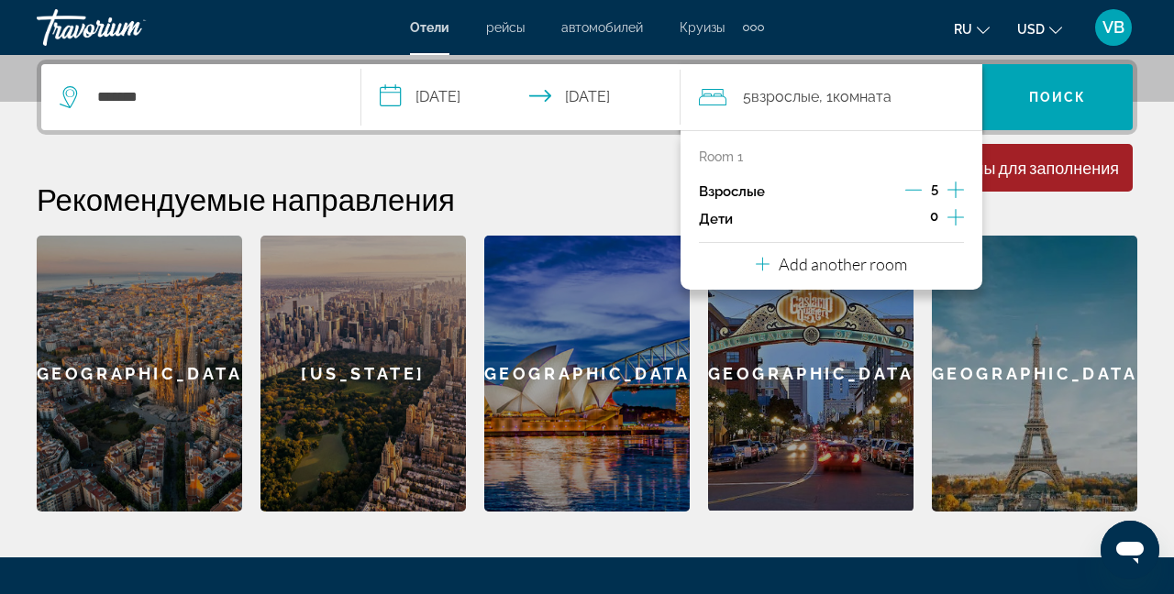
click at [876, 262] on p "Add another room" at bounding box center [843, 264] width 128 height 20
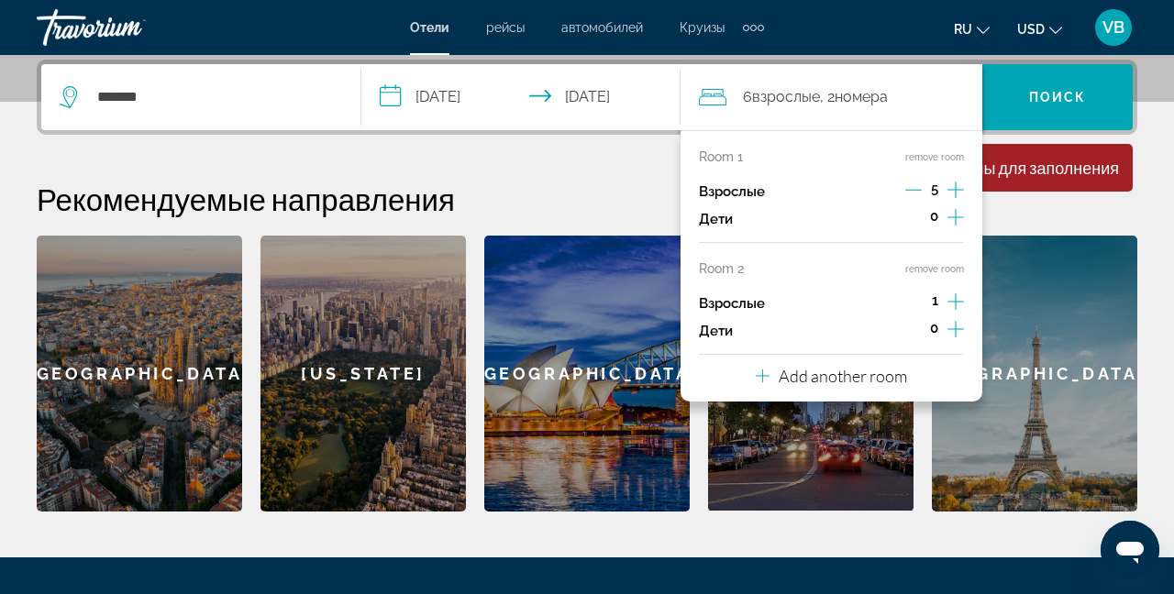
click at [873, 371] on p "Add another room" at bounding box center [843, 376] width 128 height 20
